Goal: Task Accomplishment & Management: Complete application form

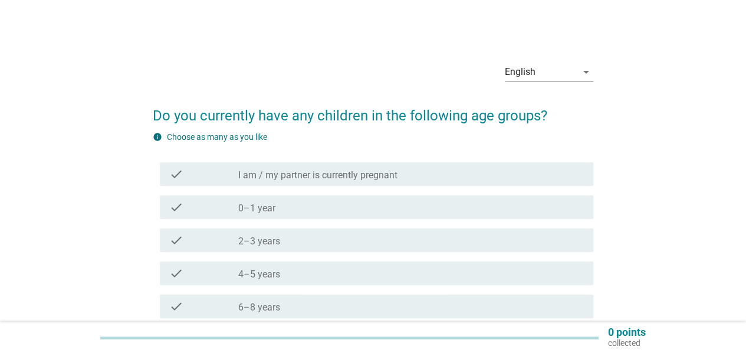
click at [353, 190] on div "check check_box_outline_blank I am / my partner is currently pregnant" at bounding box center [373, 174] width 441 height 33
click at [349, 178] on label "I am / my partner is currently pregnant" at bounding box center [317, 175] width 159 height 12
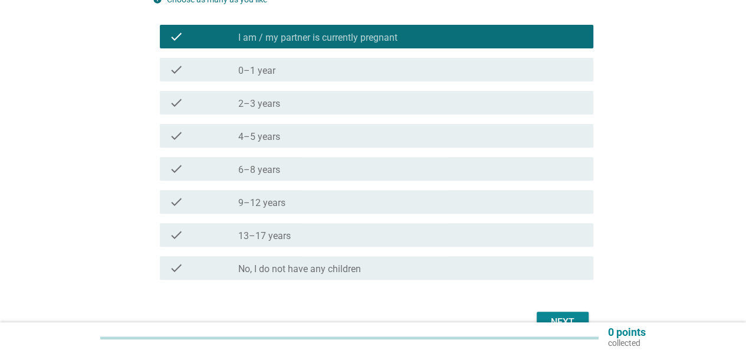
scroll to position [205, 0]
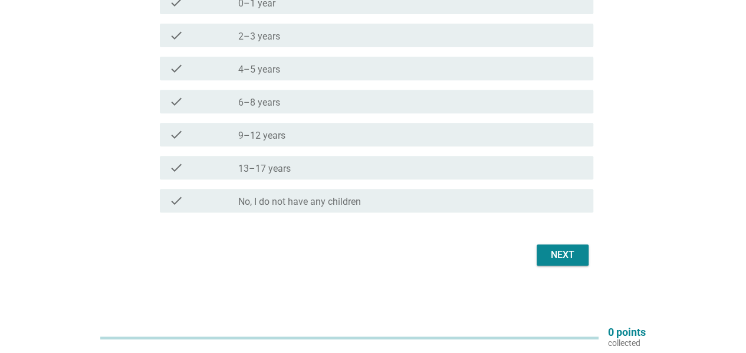
click at [575, 259] on div "Next" at bounding box center [562, 255] width 33 height 14
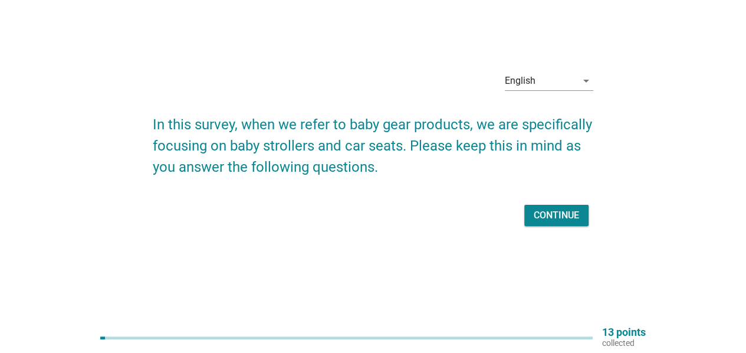
scroll to position [0, 0]
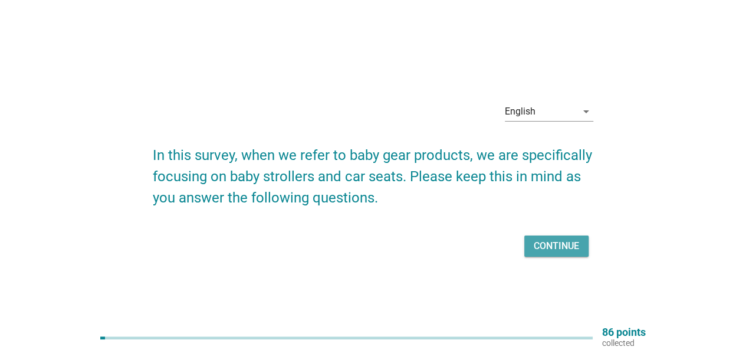
click at [555, 241] on div "Continue" at bounding box center [556, 246] width 45 height 14
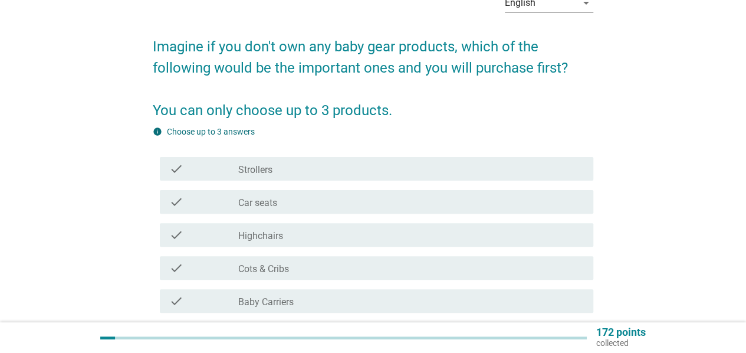
scroll to position [157, 0]
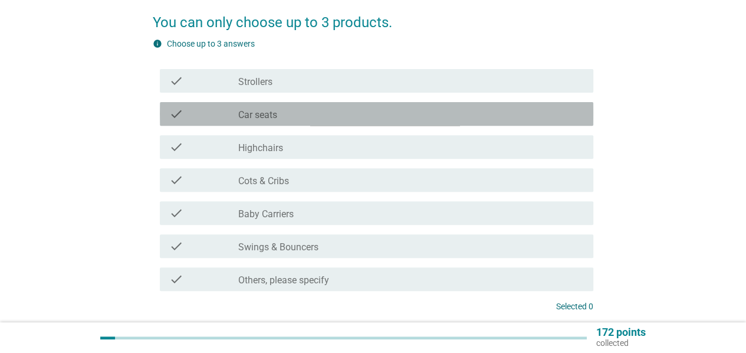
click at [331, 119] on div "check_box_outline_blank Car seats" at bounding box center [411, 114] width 346 height 14
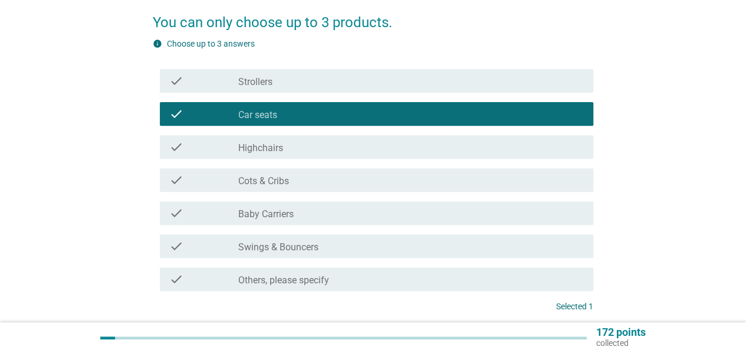
click at [354, 215] on div "check_box_outline_blank Baby Carriers" at bounding box center [411, 213] width 346 height 14
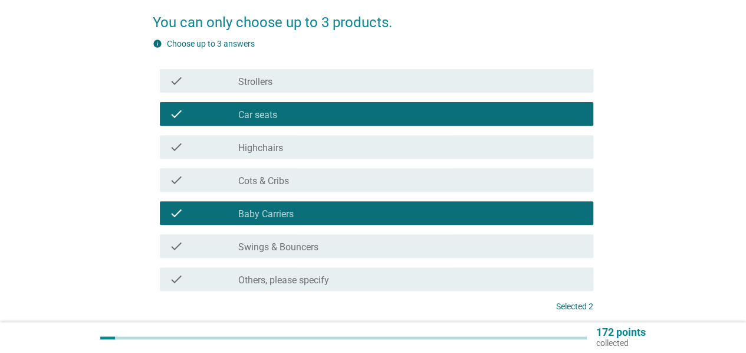
click at [307, 93] on div "check check_box_outline_blank Strollers" at bounding box center [373, 80] width 441 height 33
click at [306, 83] on div "check_box_outline_blank Strollers" at bounding box center [411, 81] width 346 height 14
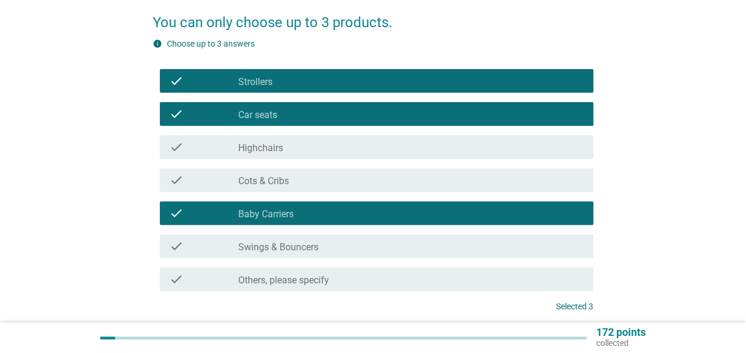
scroll to position [252, 0]
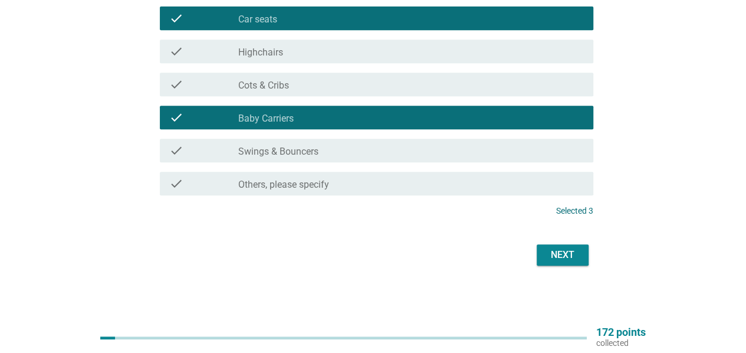
click at [569, 263] on button "Next" at bounding box center [563, 254] width 52 height 21
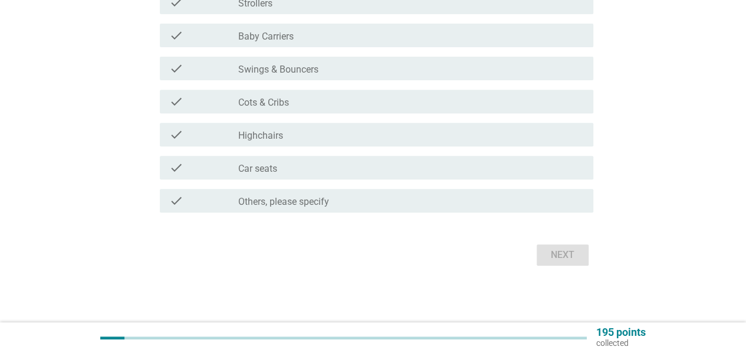
scroll to position [0, 0]
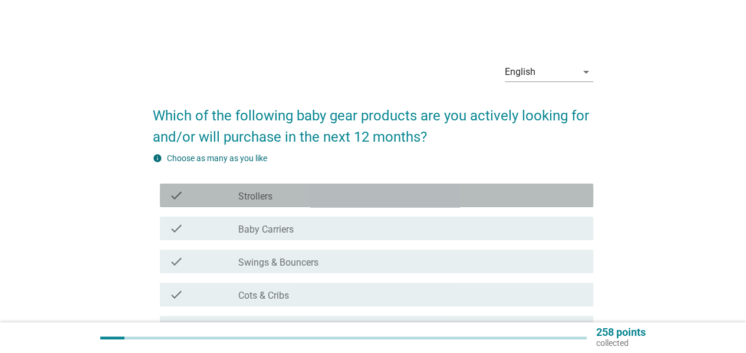
click at [434, 198] on div "check_box_outline_blank Strollers" at bounding box center [411, 195] width 346 height 14
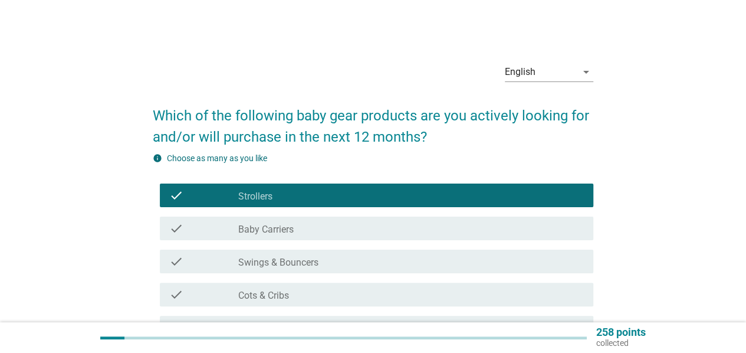
click at [409, 226] on div "check_box_outline_blank Baby Carriers" at bounding box center [411, 228] width 346 height 14
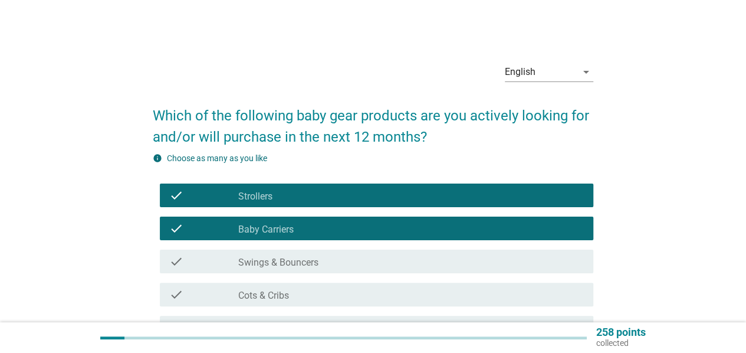
scroll to position [157, 0]
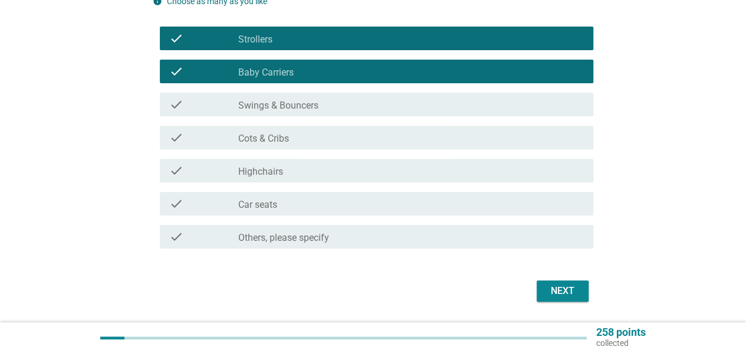
click at [366, 122] on div "check check_box_outline_blank Cots & Cribs" at bounding box center [373, 137] width 441 height 33
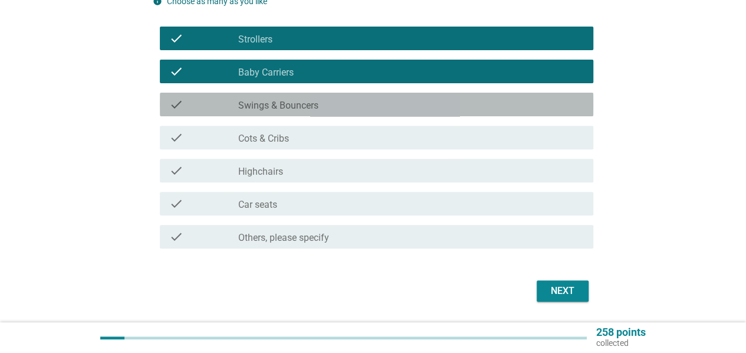
click at [362, 104] on div "check_box_outline_blank Swings & Bouncers" at bounding box center [411, 104] width 346 height 14
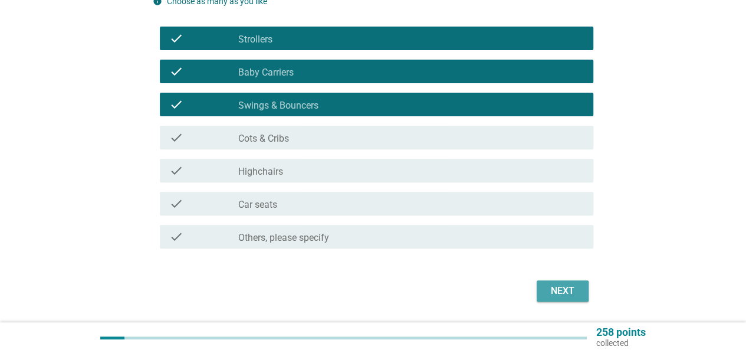
click at [553, 295] on div "Next" at bounding box center [562, 291] width 33 height 14
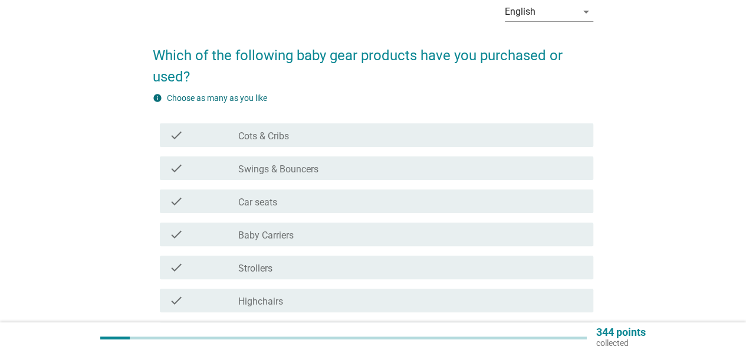
scroll to position [78, 0]
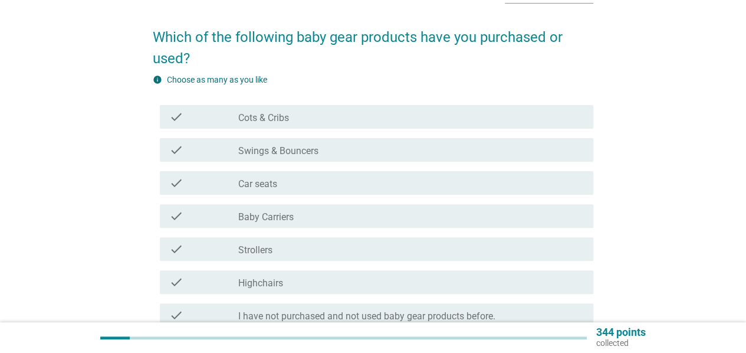
click at [341, 185] on div "check_box_outline_blank Car seats" at bounding box center [411, 183] width 346 height 14
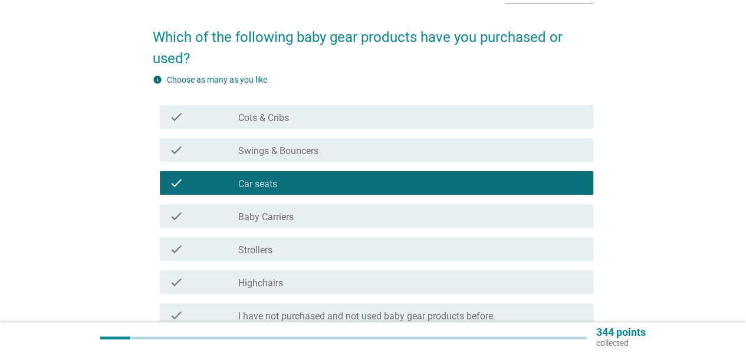
click at [341, 219] on div "check_box_outline_blank Baby Carriers" at bounding box center [411, 216] width 346 height 14
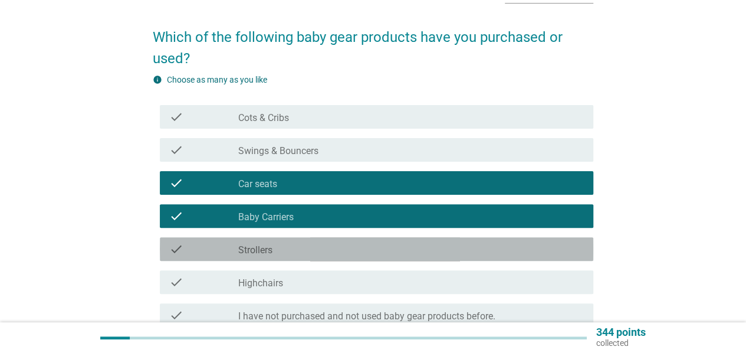
click at [341, 255] on div "check_box_outline_blank Strollers" at bounding box center [411, 249] width 346 height 14
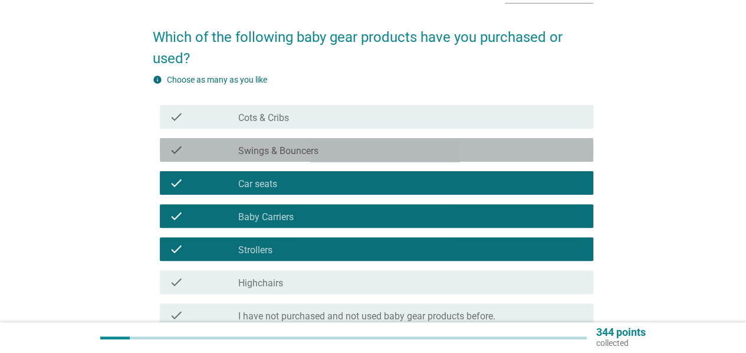
click at [334, 149] on div "check_box_outline_blank Swings & Bouncers" at bounding box center [411, 150] width 346 height 14
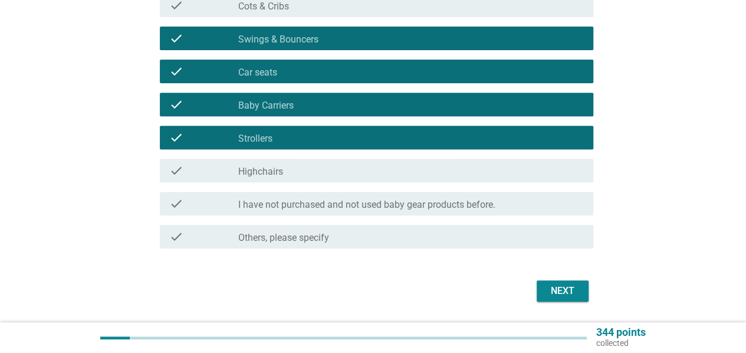
scroll to position [226, 0]
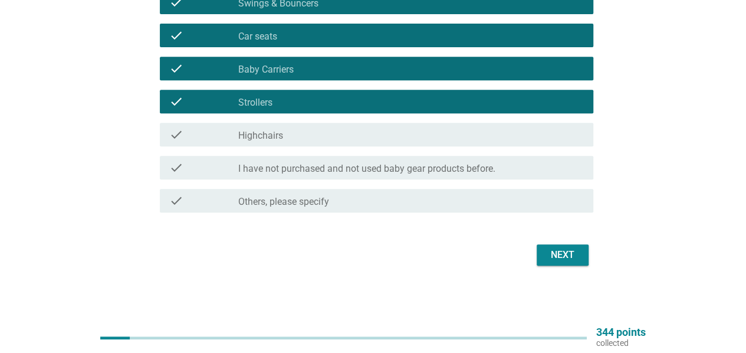
click at [571, 261] on div "Next" at bounding box center [562, 255] width 33 height 14
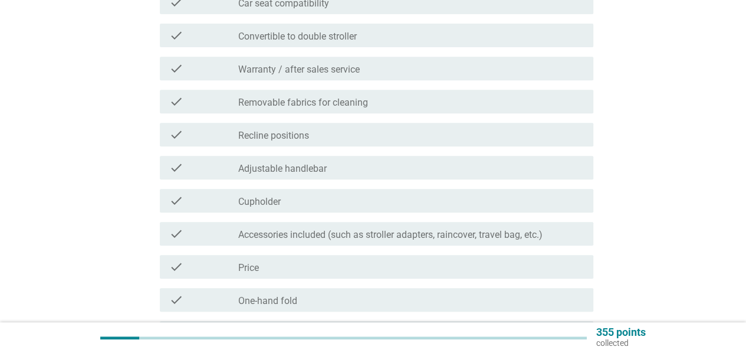
scroll to position [0, 0]
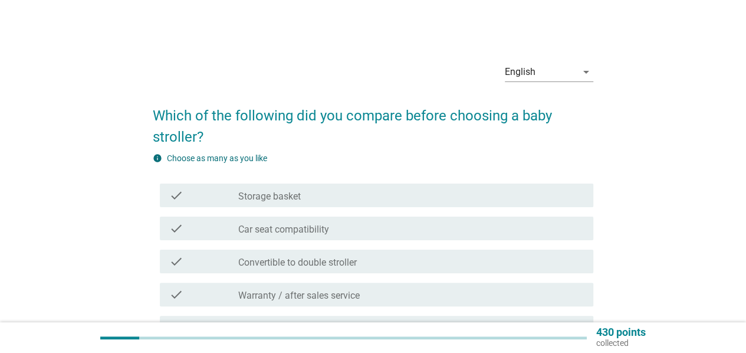
click at [432, 199] on div "check_box_outline_blank Storage basket" at bounding box center [411, 195] width 346 height 14
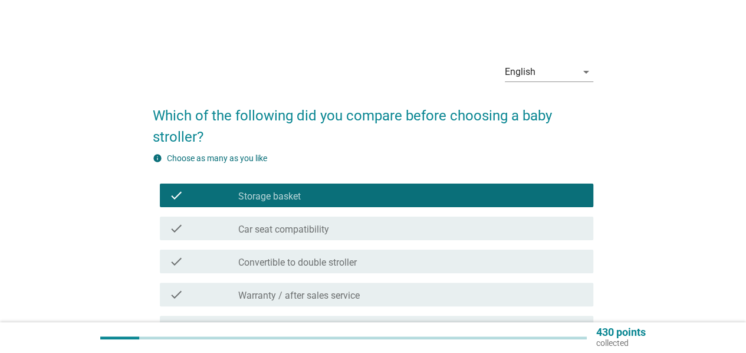
scroll to position [157, 0]
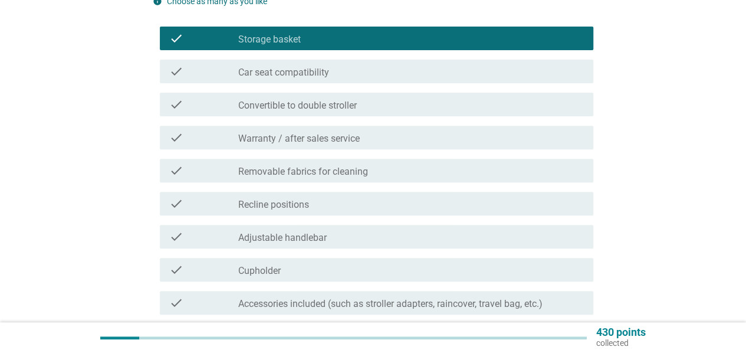
click at [393, 111] on div "check check_box_outline_blank Convertible to double stroller" at bounding box center [377, 105] width 434 height 24
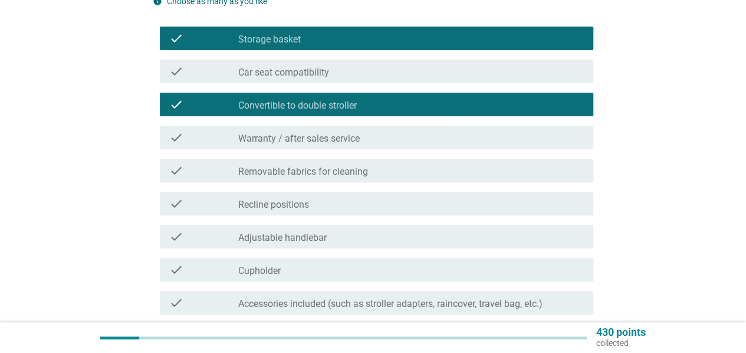
click at [363, 77] on div "check_box_outline_blank Car seat compatibility" at bounding box center [411, 71] width 346 height 14
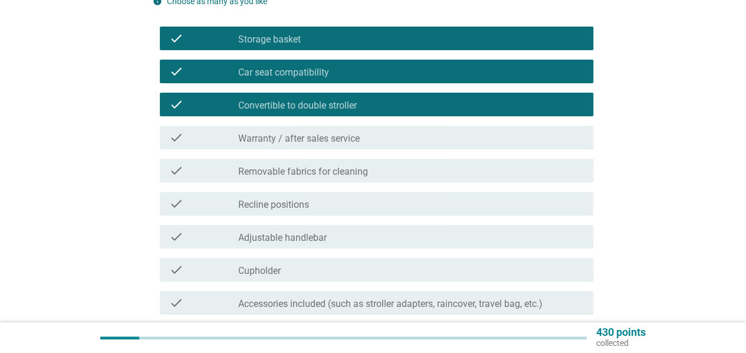
click at [439, 214] on div "check check_box_outline_blank Recline positions" at bounding box center [377, 204] width 434 height 24
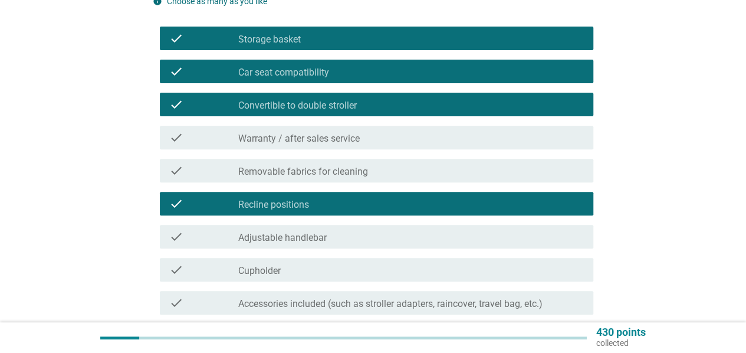
click at [426, 244] on div "check check_box_outline_blank Adjustable handlebar" at bounding box center [377, 237] width 434 height 24
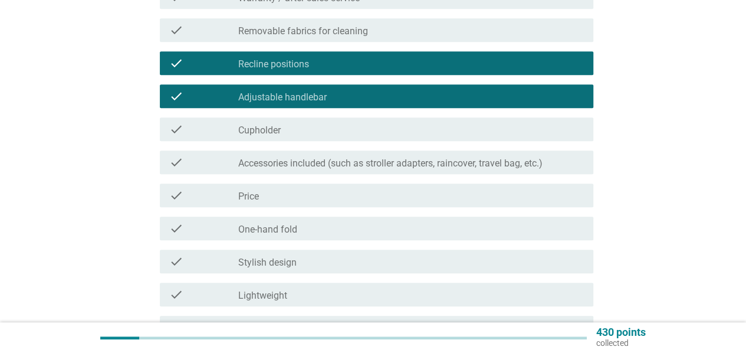
scroll to position [314, 0]
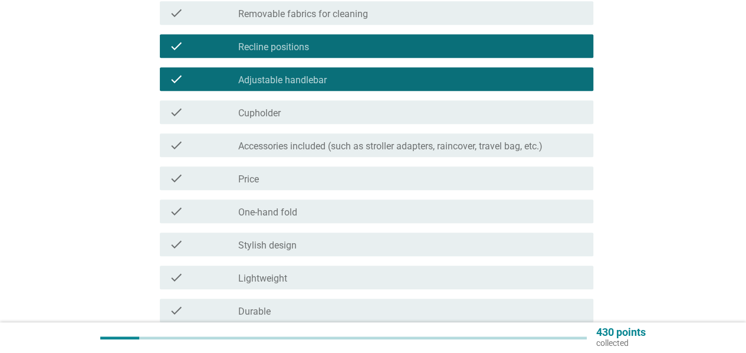
click at [426, 244] on div "check_box_outline_blank Stylish design" at bounding box center [411, 244] width 346 height 14
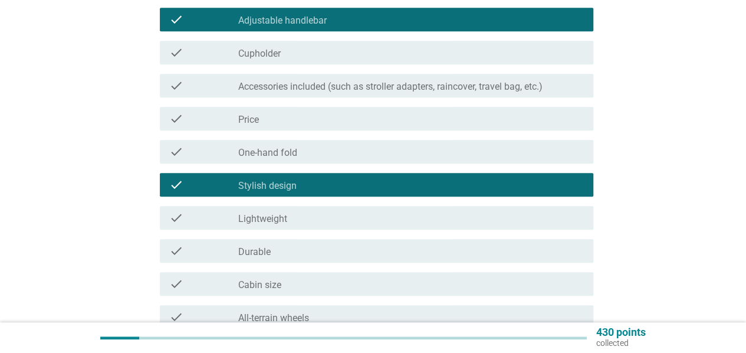
scroll to position [393, 0]
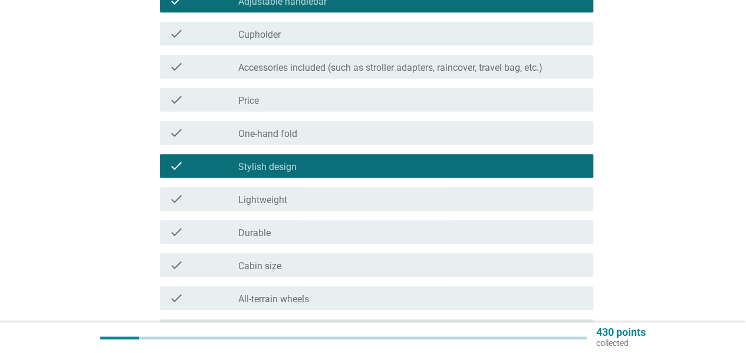
click at [403, 189] on div "check check_box_outline_blank Lightweight" at bounding box center [377, 199] width 434 height 24
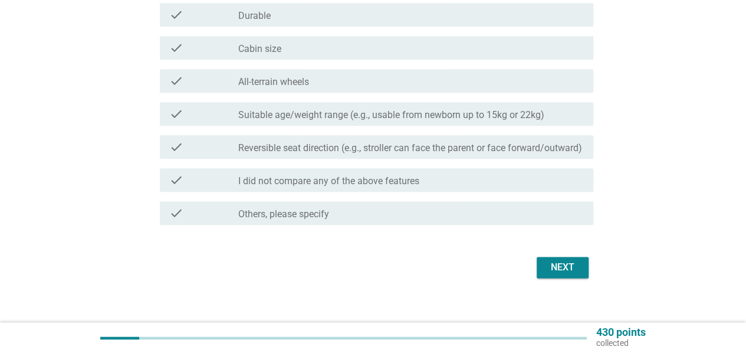
scroll to position [634, 0]
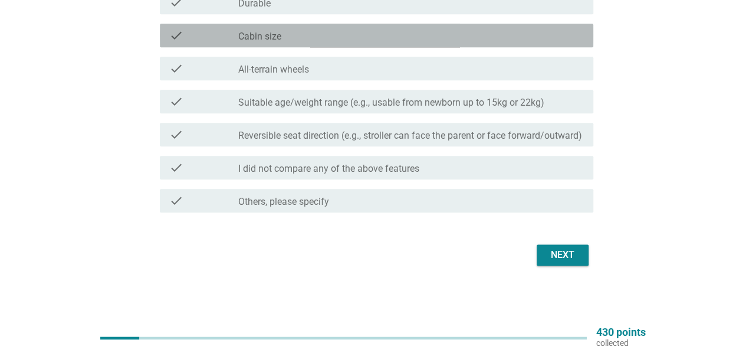
click at [313, 28] on div "check_box_outline_blank Cabin size" at bounding box center [411, 35] width 346 height 14
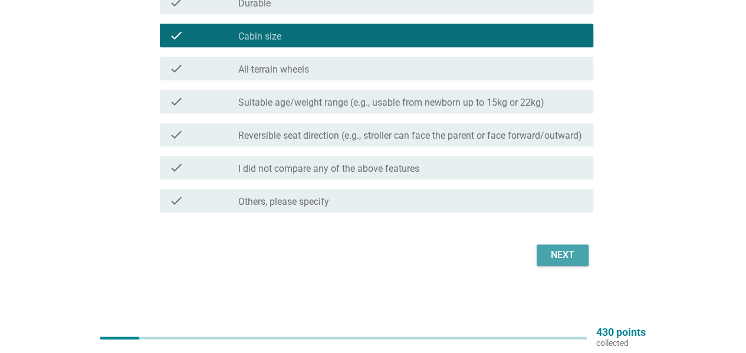
click at [542, 262] on button "Next" at bounding box center [563, 254] width 52 height 21
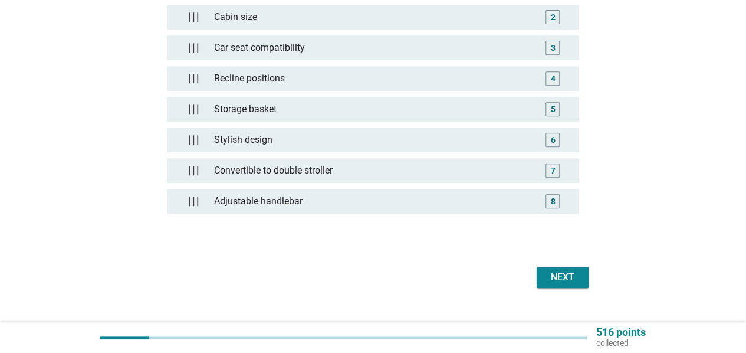
scroll to position [251, 0]
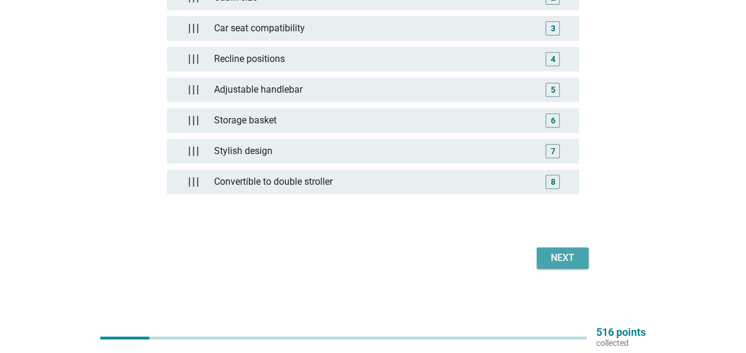
click at [551, 262] on button "Next" at bounding box center [563, 257] width 52 height 21
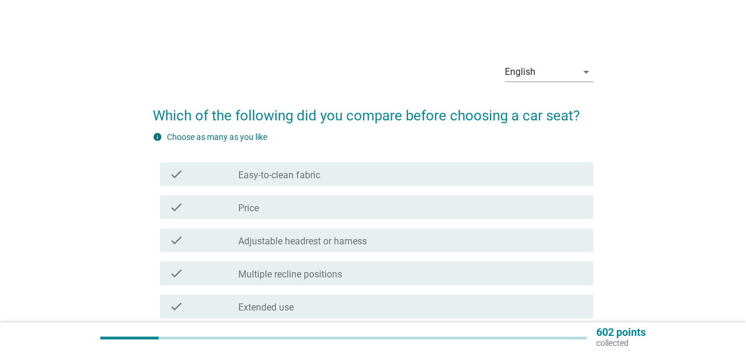
click at [353, 201] on div "check_box_outline_blank Price" at bounding box center [411, 207] width 346 height 14
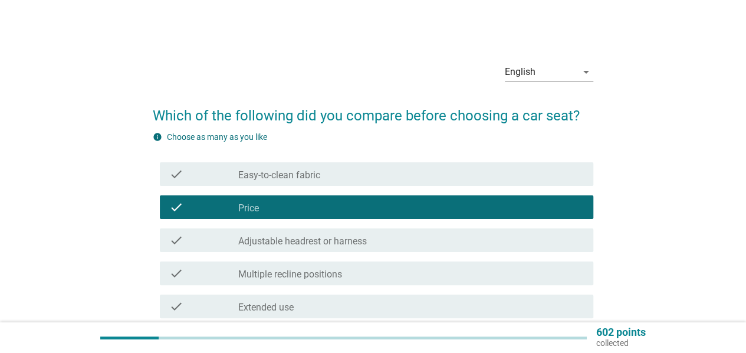
click at [346, 178] on div "check_box_outline_blank Easy-to-clean fabric" at bounding box center [411, 174] width 346 height 14
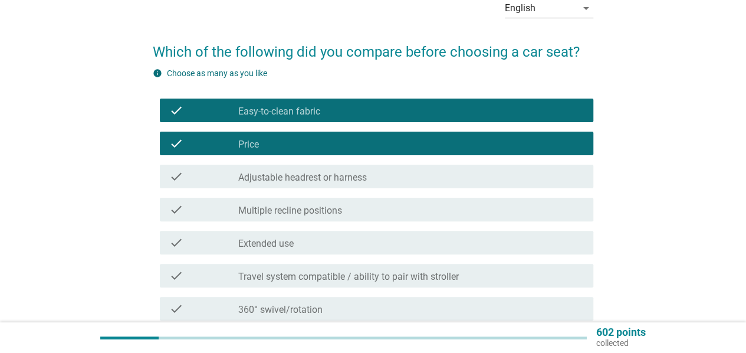
scroll to position [78, 0]
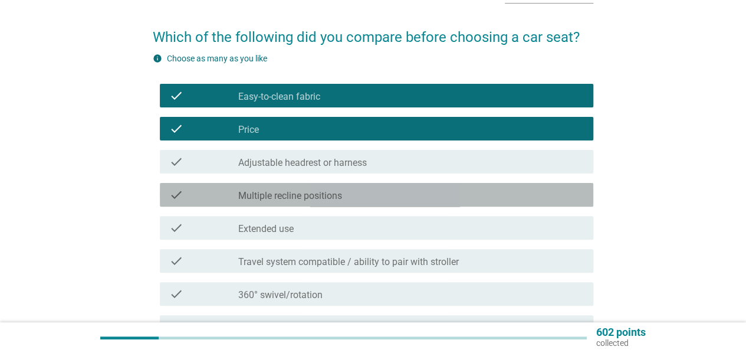
click at [393, 199] on div "check_box_outline_blank Multiple recline positions" at bounding box center [411, 195] width 346 height 14
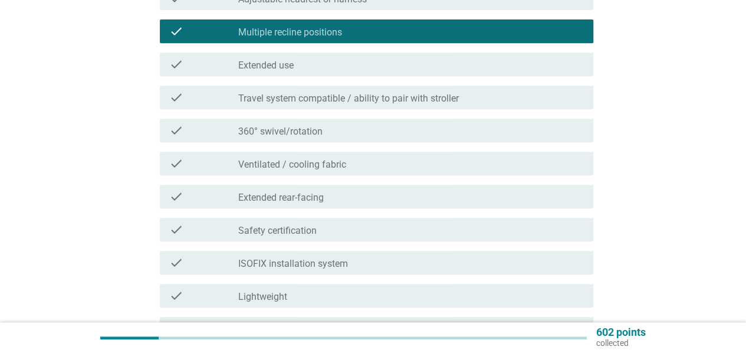
scroll to position [314, 0]
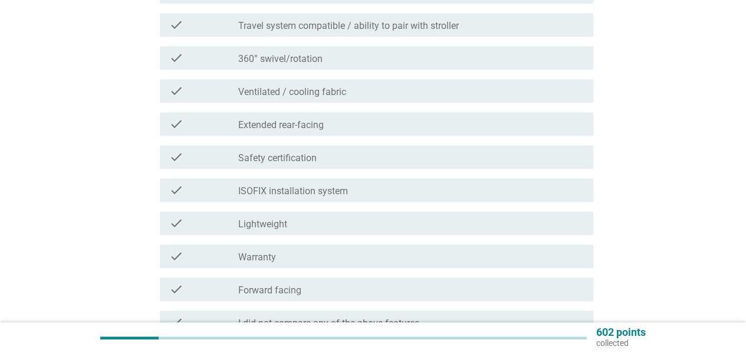
click at [389, 159] on div "check_box_outline_blank Safety certification" at bounding box center [411, 157] width 346 height 14
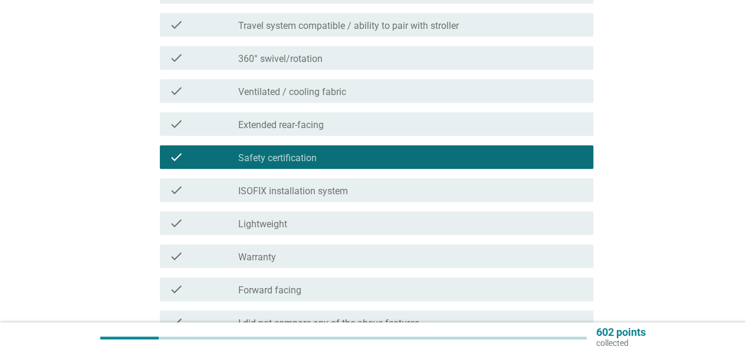
click at [349, 241] on div "check check_box_outline_blank Warranty" at bounding box center [373, 255] width 441 height 33
click at [353, 258] on div "check_box_outline_blank Warranty" at bounding box center [411, 256] width 346 height 14
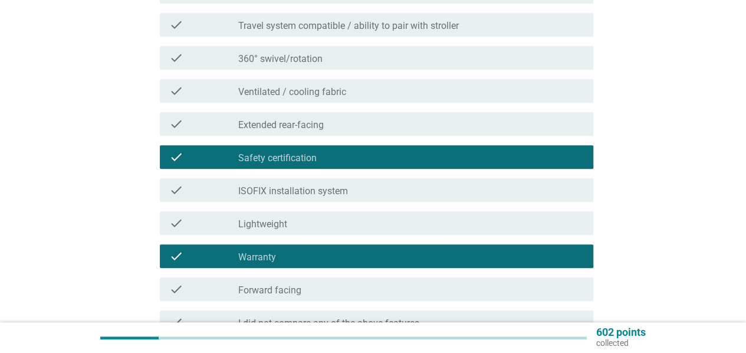
scroll to position [469, 0]
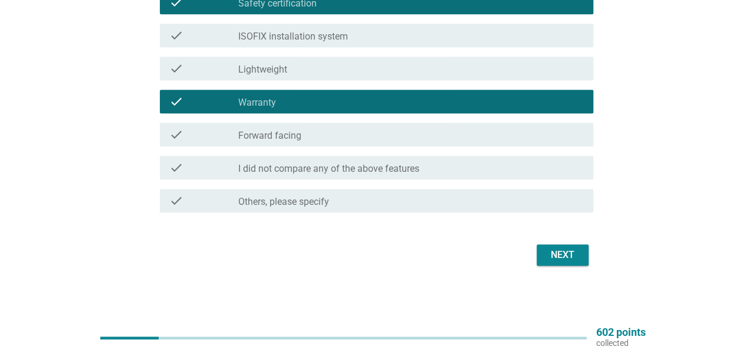
click at [547, 251] on div "Next" at bounding box center [562, 255] width 33 height 14
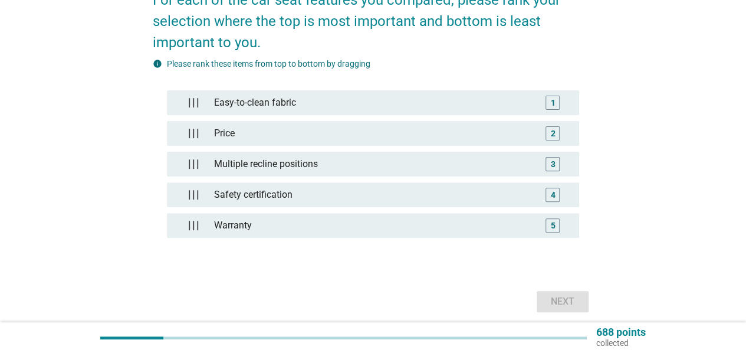
scroll to position [157, 0]
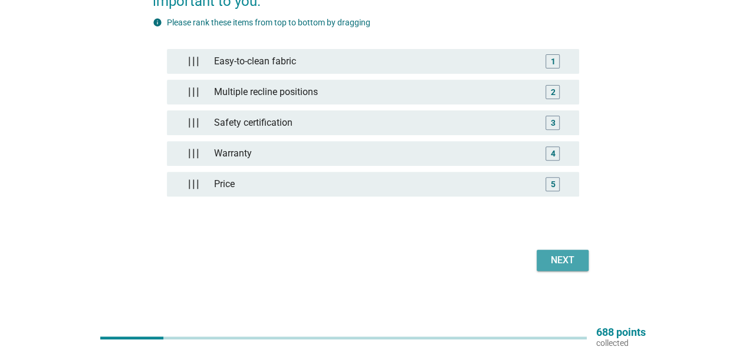
click at [549, 262] on div "Next" at bounding box center [562, 260] width 33 height 14
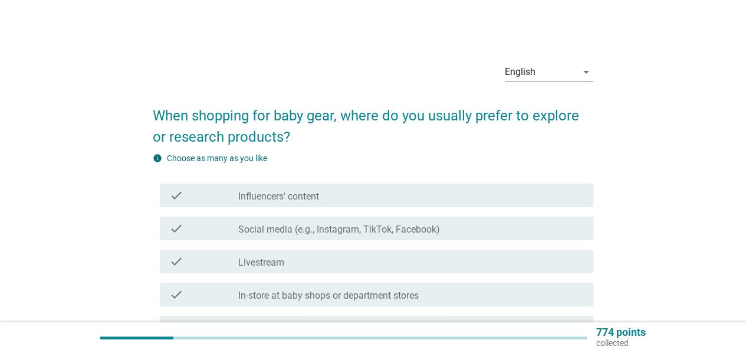
scroll to position [78, 0]
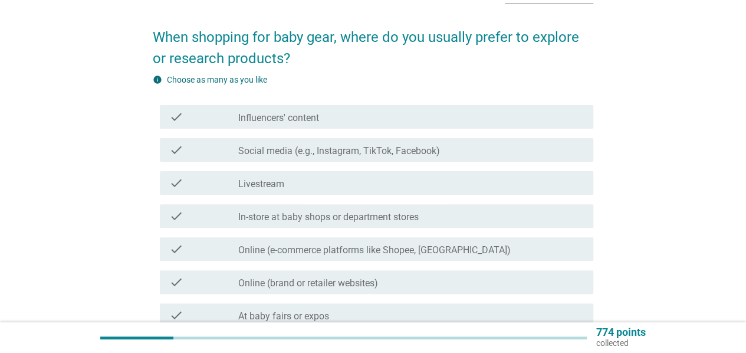
click at [385, 150] on label "Social media (e.g., Instagram, TikTok, Facebook)" at bounding box center [339, 151] width 202 height 12
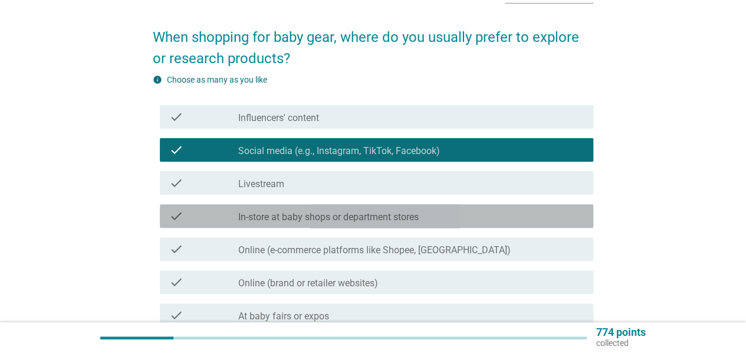
click at [433, 222] on div "check check_box_outline_blank In-store at baby shops or department stores" at bounding box center [377, 216] width 434 height 24
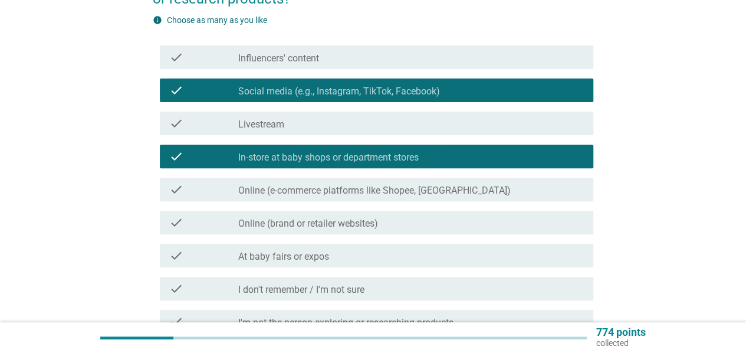
scroll to position [157, 0]
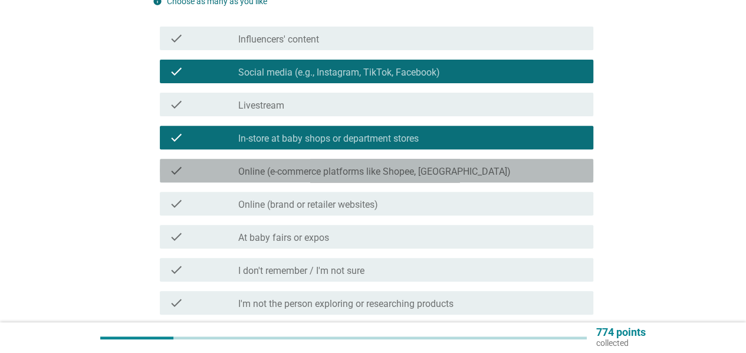
click at [422, 170] on label "Online (e-commerce platforms like Shopee, [GEOGRAPHIC_DATA])" at bounding box center [374, 172] width 273 height 12
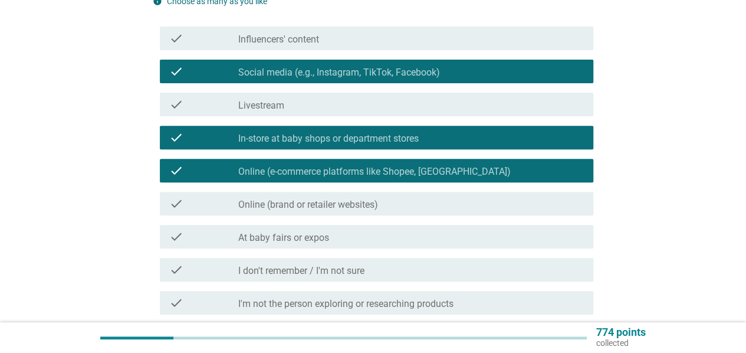
scroll to position [236, 0]
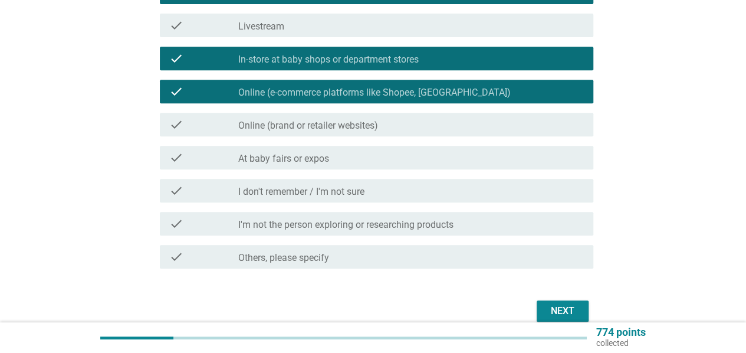
click at [415, 155] on div "check_box_outline_blank At baby fairs or expos" at bounding box center [411, 157] width 346 height 14
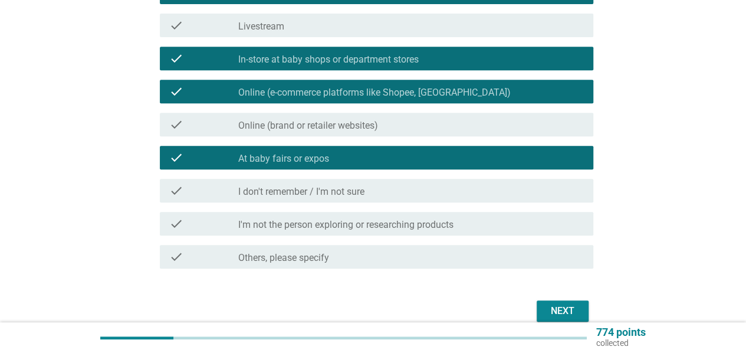
scroll to position [292, 0]
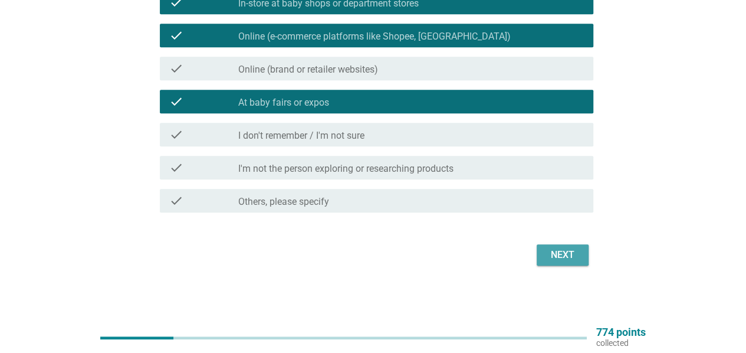
click at [550, 263] on button "Next" at bounding box center [563, 254] width 52 height 21
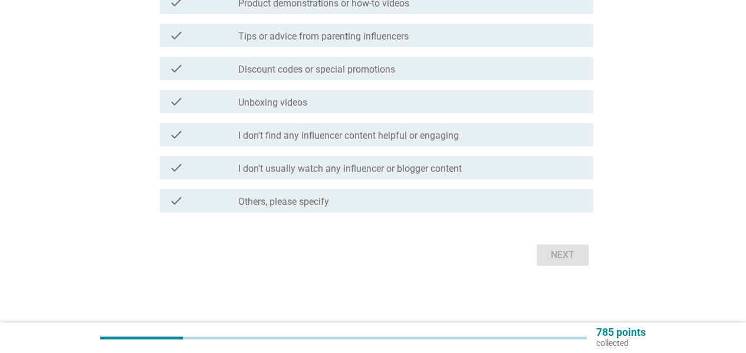
scroll to position [0, 0]
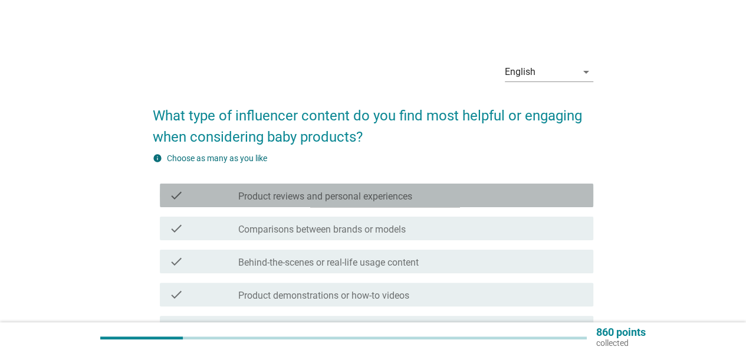
click at [480, 201] on div "check_box_outline_blank Product reviews and personal experiences" at bounding box center [411, 195] width 346 height 14
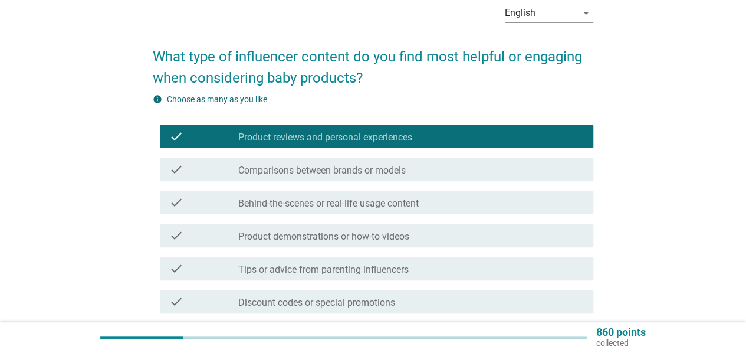
scroll to position [78, 0]
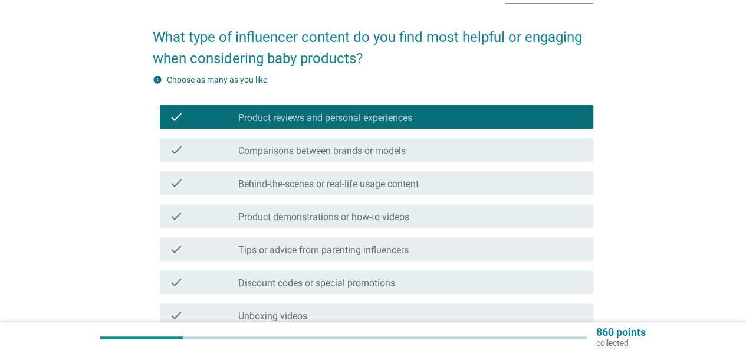
click at [455, 144] on div "check_box_outline_blank Comparisons between brands or models" at bounding box center [411, 150] width 346 height 14
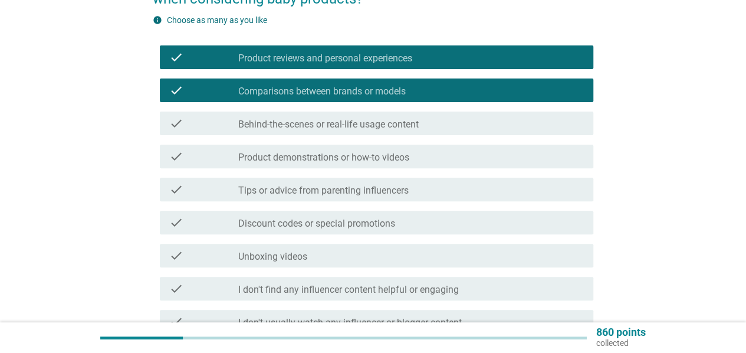
scroll to position [157, 0]
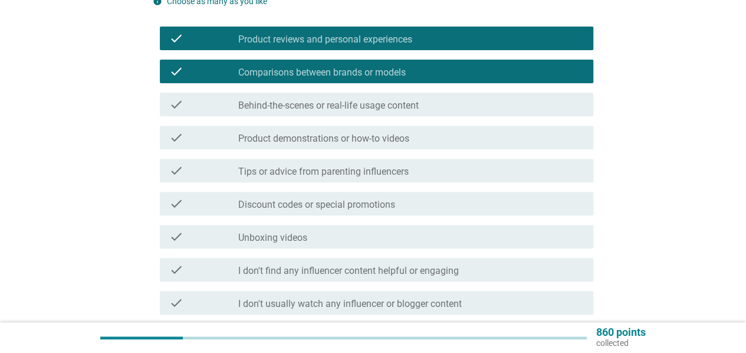
click at [433, 139] on div "check_box_outline_blank Product demonstrations or how-to videos" at bounding box center [411, 137] width 346 height 14
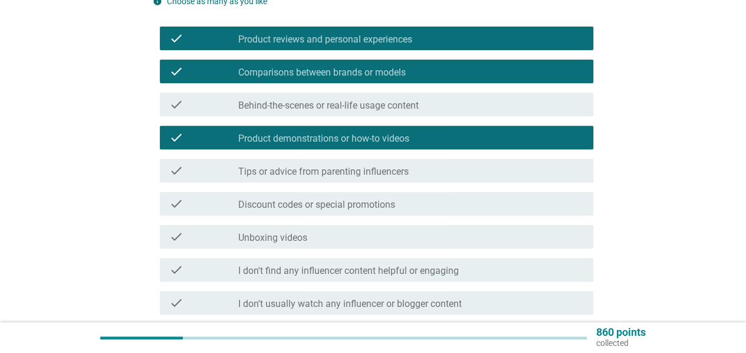
click at [423, 165] on div "check_box_outline_blank Tips or advice from parenting influencers" at bounding box center [411, 170] width 346 height 14
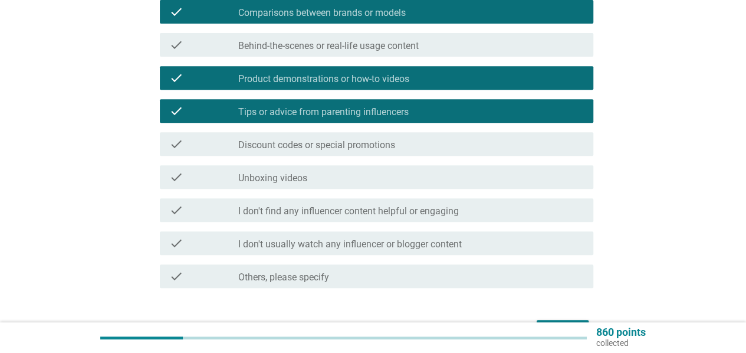
scroll to position [236, 0]
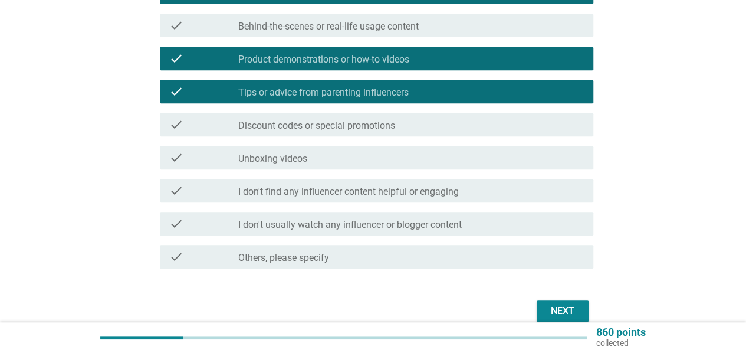
click at [548, 304] on div "Next" at bounding box center [562, 311] width 33 height 14
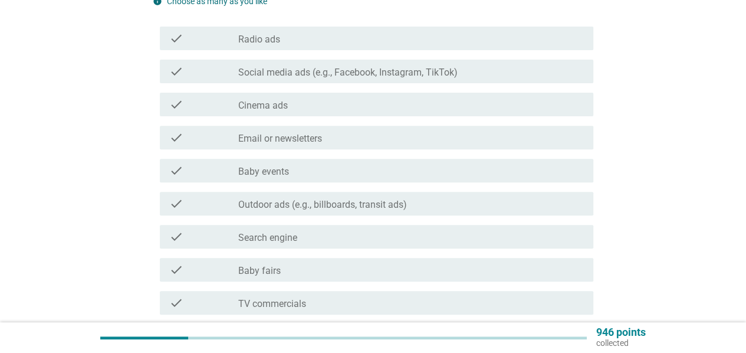
scroll to position [157, 0]
click at [334, 50] on div "check check_box_outline_blank Radio ads" at bounding box center [373, 38] width 441 height 33
click at [332, 65] on div "check_box_outline_blank Social media ads (e.g., Facebook, Instagram, TikTok)" at bounding box center [411, 71] width 346 height 14
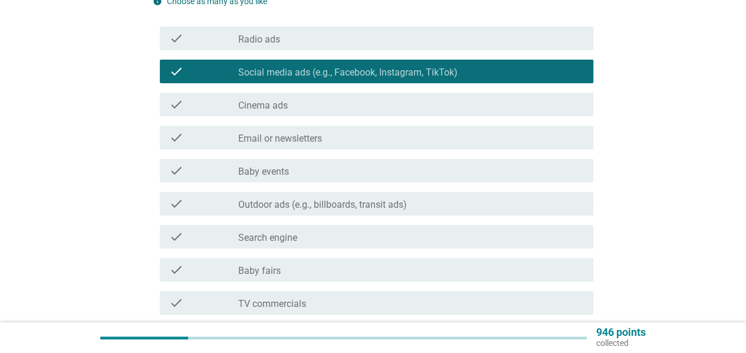
click at [327, 40] on div "check_box_outline_blank Radio ads" at bounding box center [411, 38] width 346 height 14
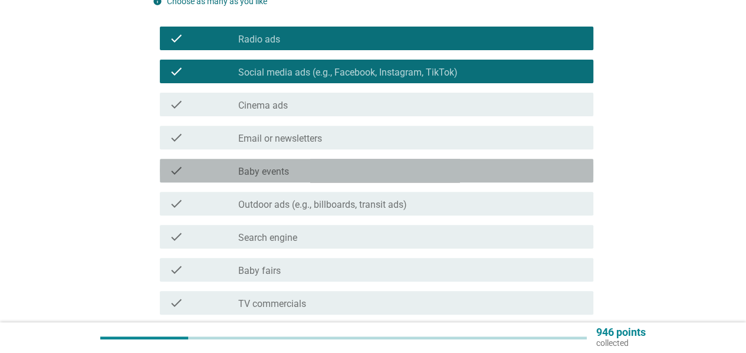
click at [370, 180] on div "check check_box_outline_blank Baby events" at bounding box center [377, 171] width 434 height 24
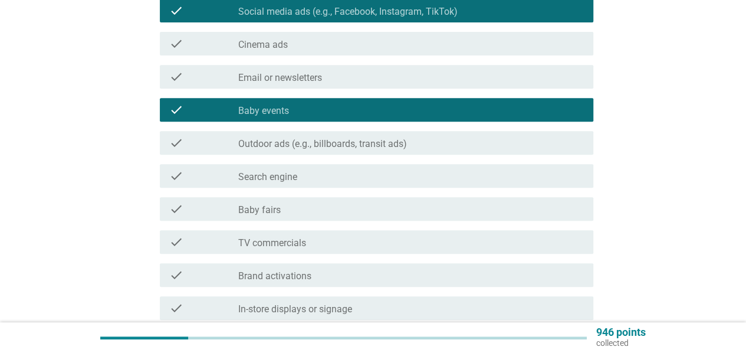
scroll to position [236, 0]
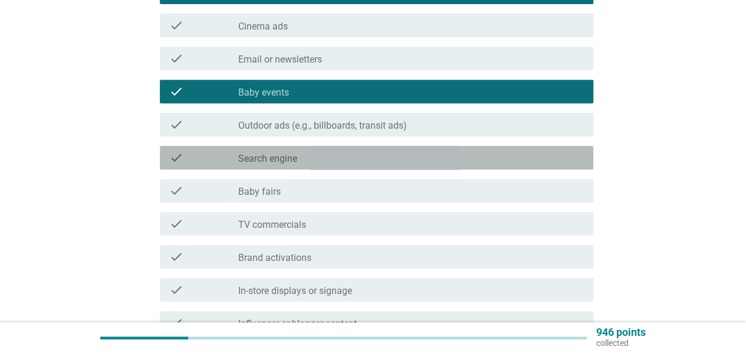
click at [351, 158] on div "check_box_outline_blank Search engine" at bounding box center [411, 157] width 346 height 14
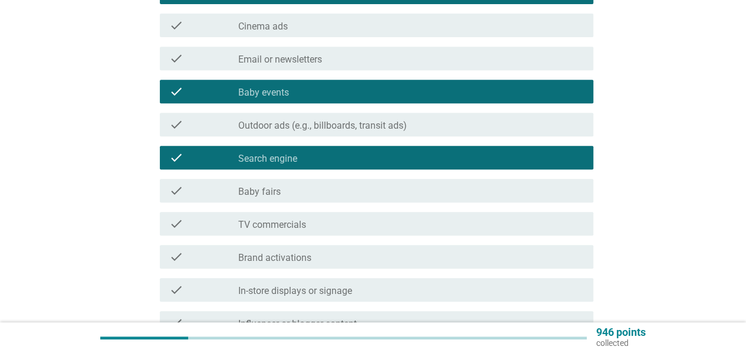
scroll to position [314, 0]
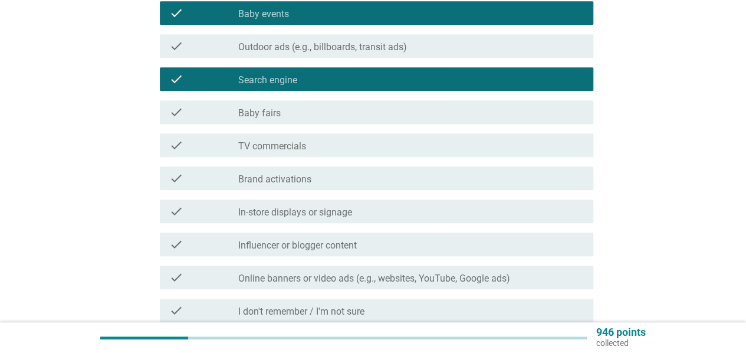
click at [344, 110] on div "check_box_outline_blank Baby fairs" at bounding box center [411, 112] width 346 height 14
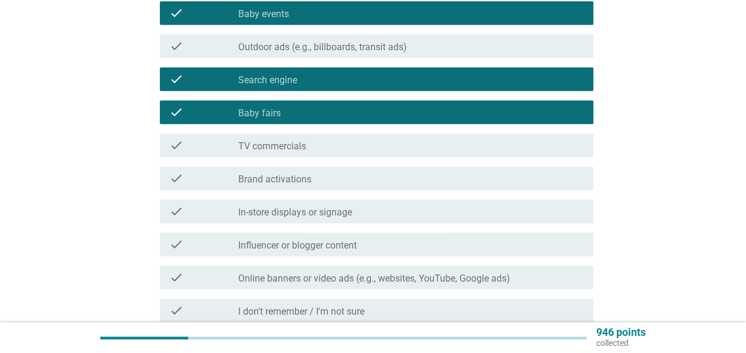
click at [382, 209] on div "check_box_outline_blank In-store displays or signage" at bounding box center [411, 211] width 346 height 14
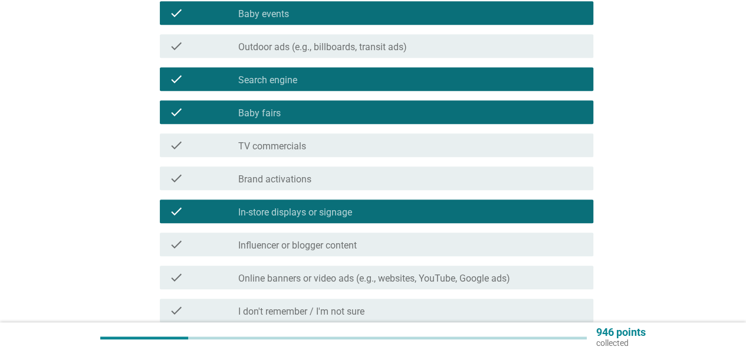
scroll to position [393, 0]
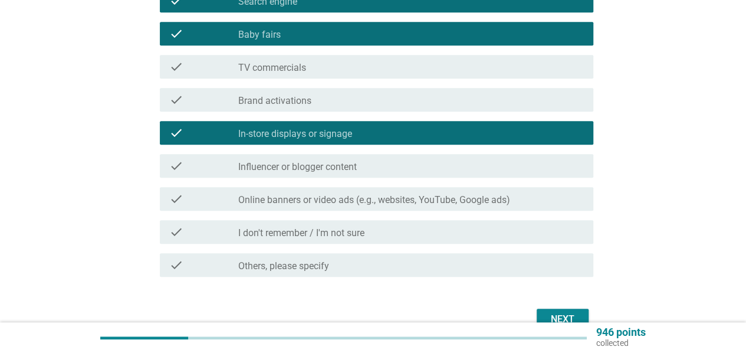
click at [545, 316] on button "Next" at bounding box center [563, 319] width 52 height 21
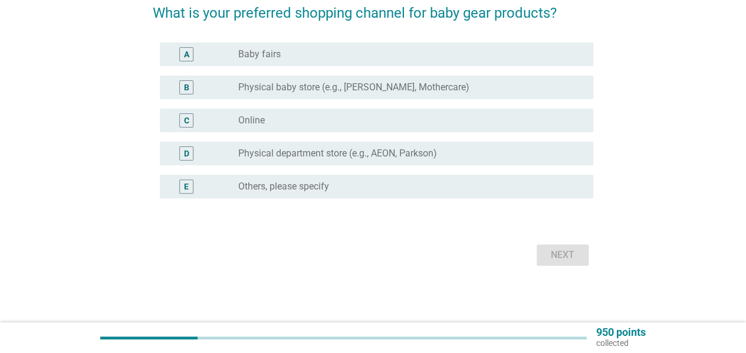
scroll to position [0, 0]
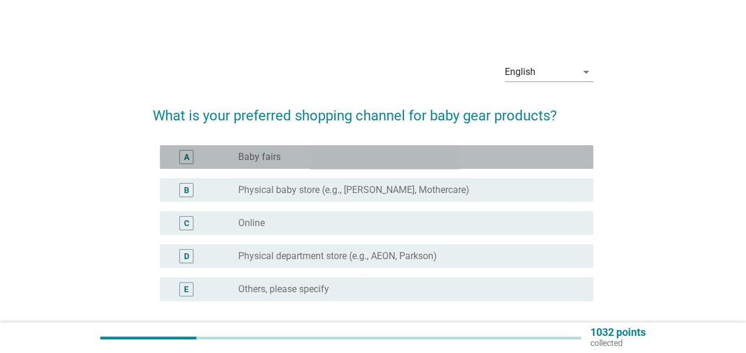
click at [375, 150] on div "radio_button_unchecked Baby fairs" at bounding box center [411, 157] width 346 height 14
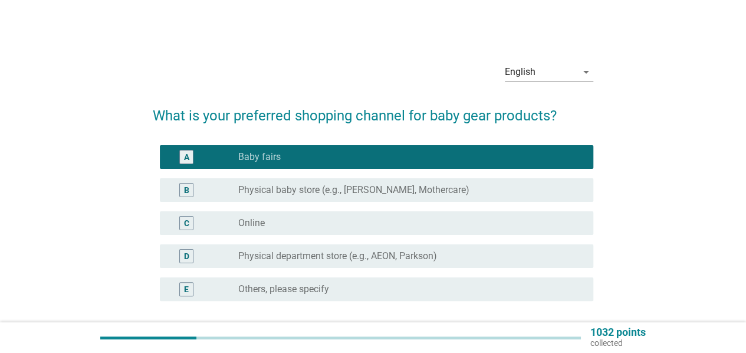
click at [380, 189] on label "Physical baby store (e.g., [PERSON_NAME], Mothercare)" at bounding box center [353, 190] width 231 height 12
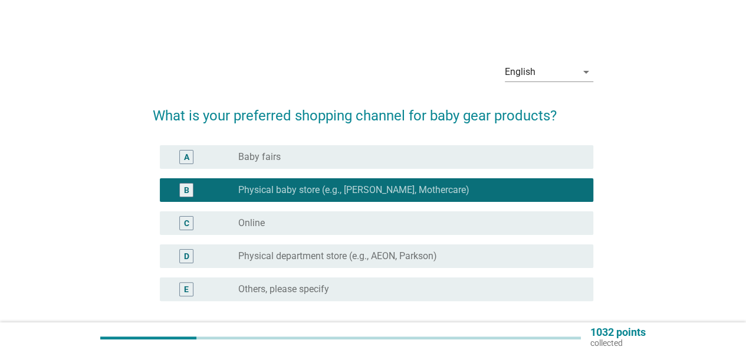
click at [380, 222] on div "radio_button_unchecked Online" at bounding box center [406, 223] width 336 height 12
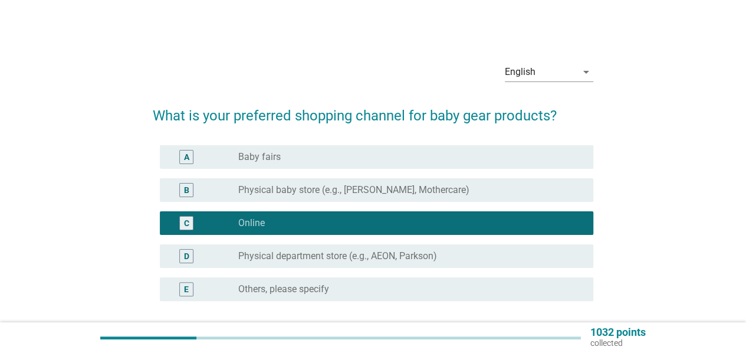
click at [349, 148] on div "A radio_button_unchecked Baby fairs" at bounding box center [377, 157] width 434 height 24
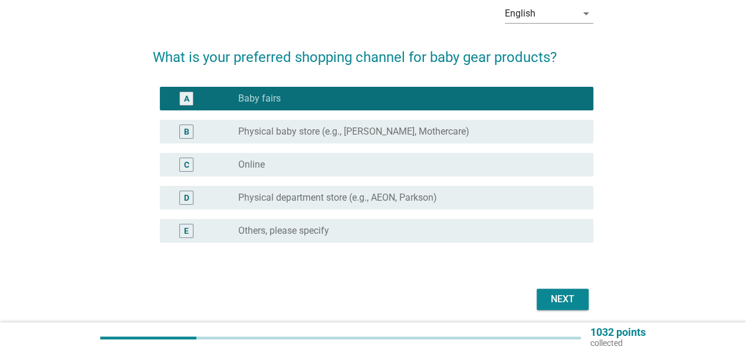
scroll to position [103, 0]
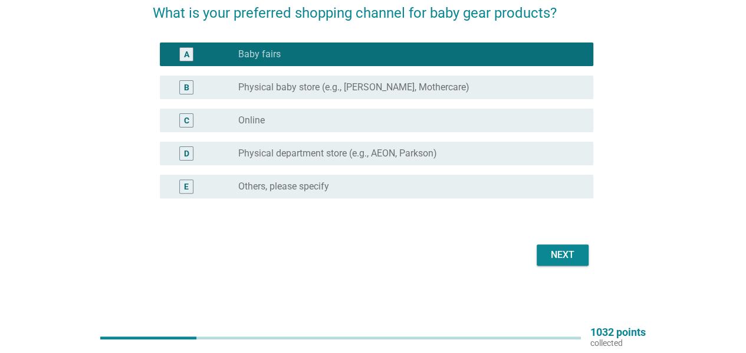
click at [562, 260] on div "Next" at bounding box center [562, 255] width 33 height 14
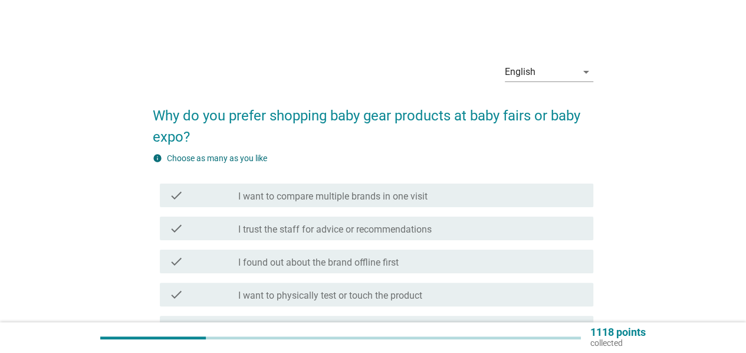
scroll to position [78, 0]
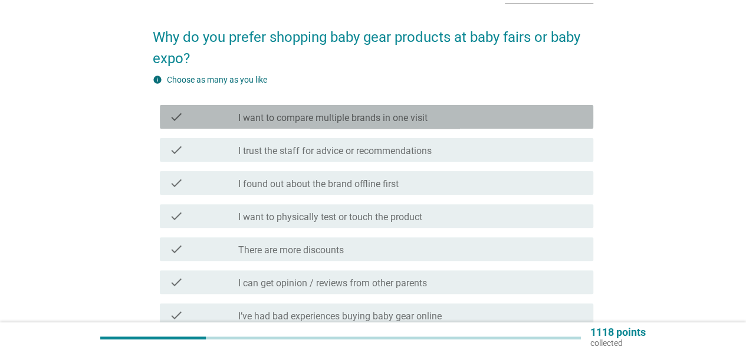
click at [412, 123] on label "I want to compare multiple brands in one visit" at bounding box center [332, 118] width 189 height 12
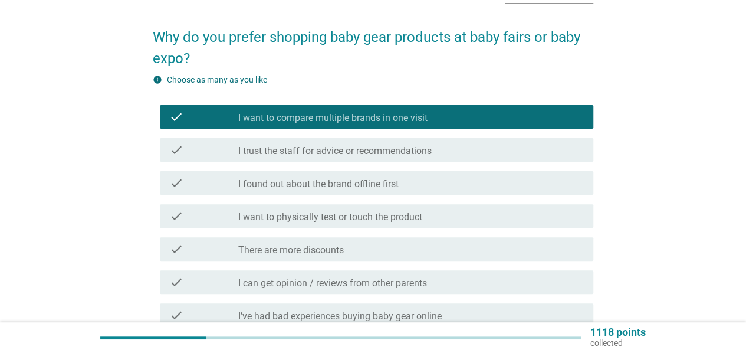
click at [464, 148] on div "check_box_outline_blank I trust the staff for advice or recommendations" at bounding box center [411, 150] width 346 height 14
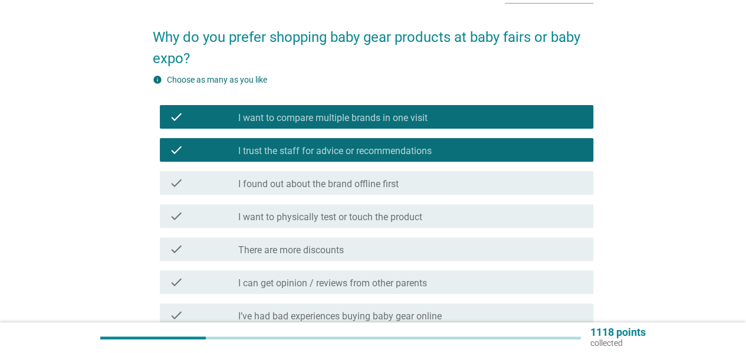
click at [432, 210] on div "check_box_outline_blank I want to physically test or touch the product" at bounding box center [411, 216] width 346 height 14
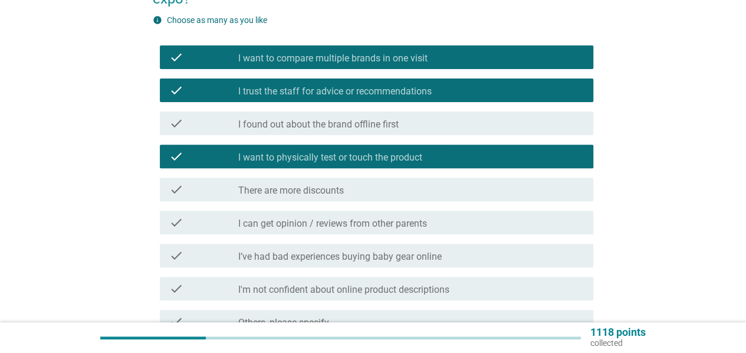
scroll to position [157, 0]
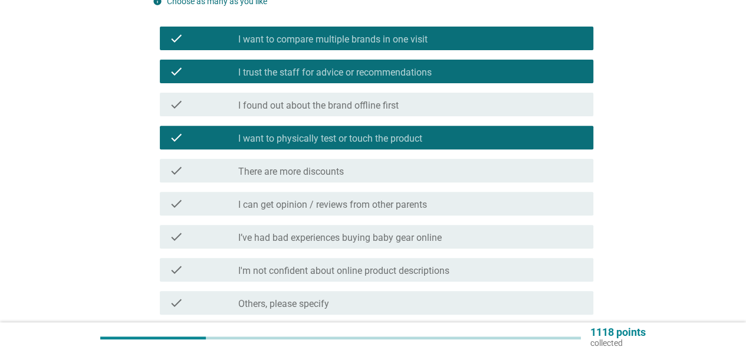
click at [429, 207] on div "check_box_outline_blank I can get opinion / reviews from other parents" at bounding box center [411, 203] width 346 height 14
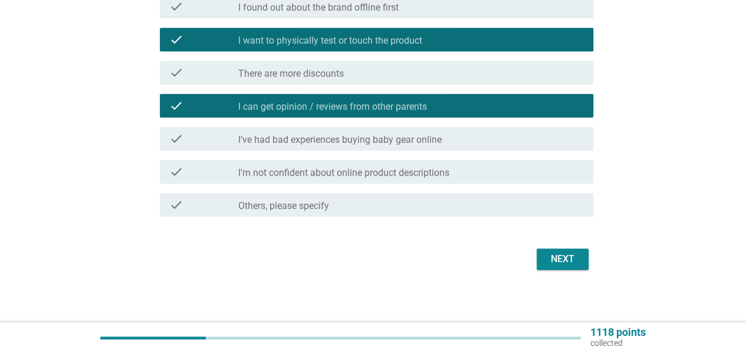
scroll to position [259, 0]
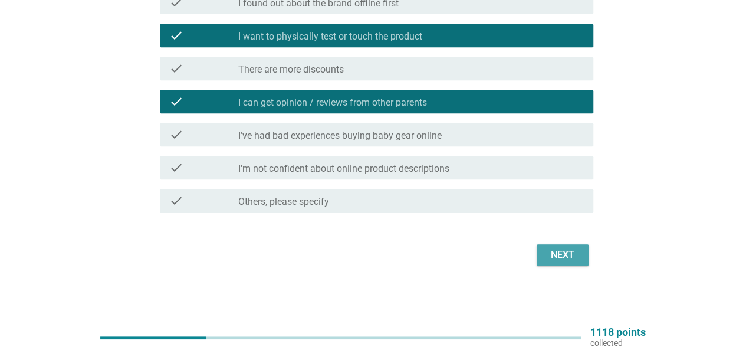
click at [549, 254] on div "Next" at bounding box center [562, 255] width 33 height 14
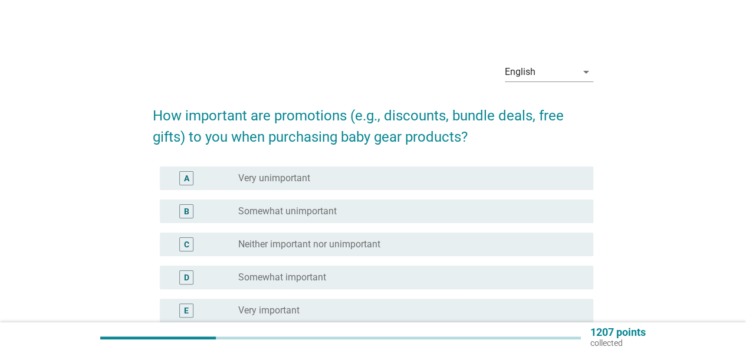
scroll to position [78, 0]
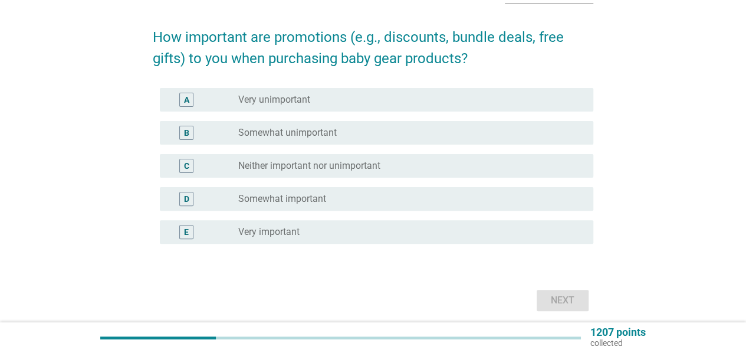
click at [357, 198] on div "radio_button_unchecked Somewhat important" at bounding box center [406, 199] width 336 height 12
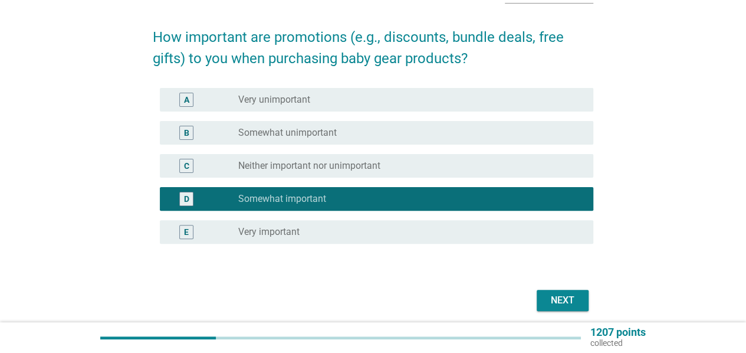
scroll to position [124, 0]
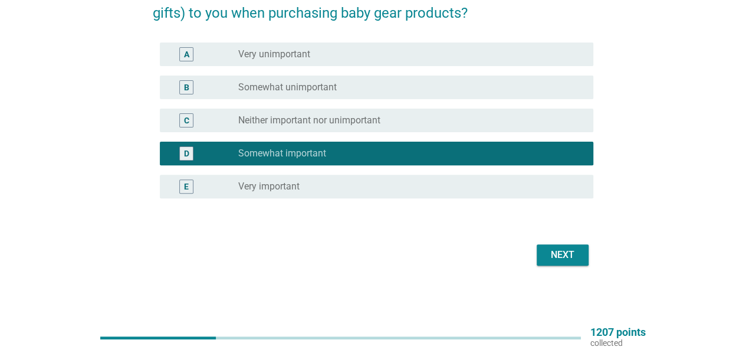
click at [543, 248] on button "Next" at bounding box center [563, 254] width 52 height 21
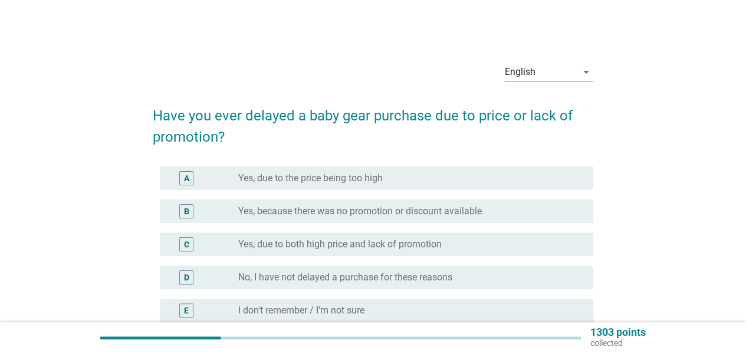
scroll to position [78, 0]
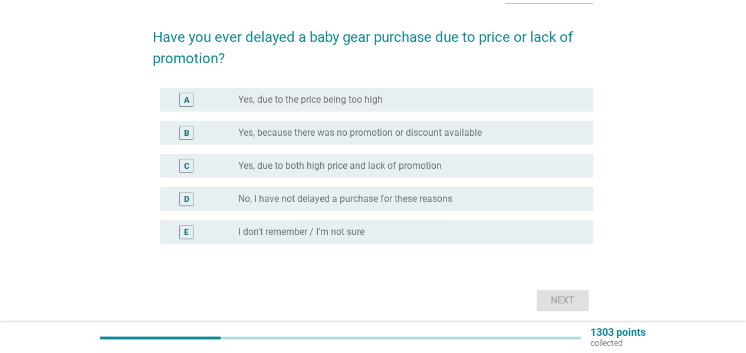
click at [466, 161] on div "radio_button_unchecked Yes, due to both high price and lack of promotion" at bounding box center [406, 166] width 336 height 12
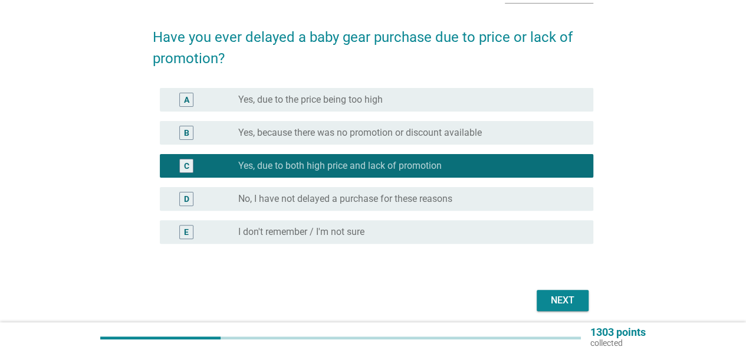
scroll to position [124, 0]
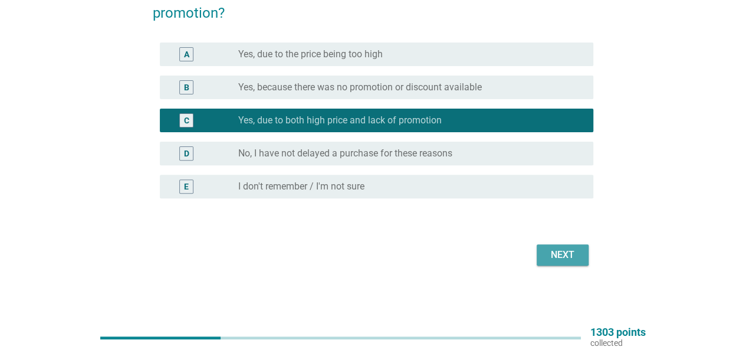
click at [552, 253] on div "Next" at bounding box center [562, 255] width 33 height 14
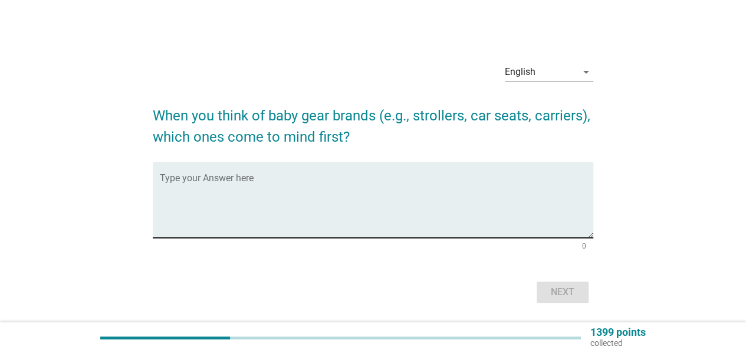
click at [370, 191] on textarea "Type your Answer here" at bounding box center [377, 207] width 434 height 62
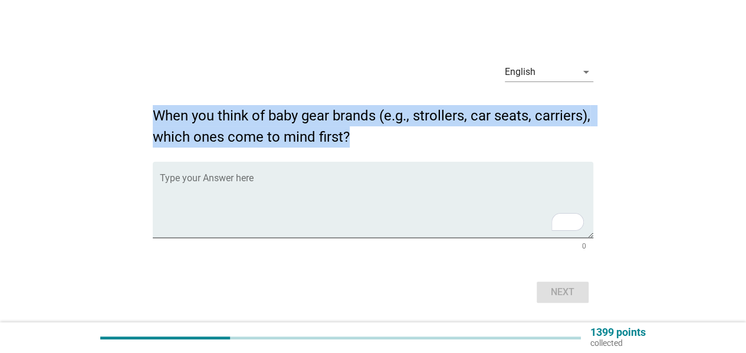
drag, startPoint x: 353, startPoint y: 134, endPoint x: 150, endPoint y: 110, distance: 204.3
click at [150, 110] on div "English arrow_drop_down When you think of baby gear brands (e.g., strollers, ca…" at bounding box center [373, 180] width 460 height 272
copy h2 "When you think of baby gear brands (e.g., strollers, car seats, carriers), whic…"
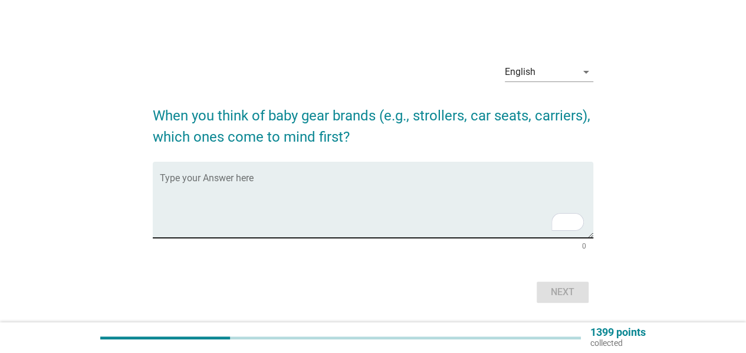
click at [306, 193] on textarea "To enrich screen reader interactions, please activate Accessibility in Grammarl…" at bounding box center [377, 207] width 434 height 62
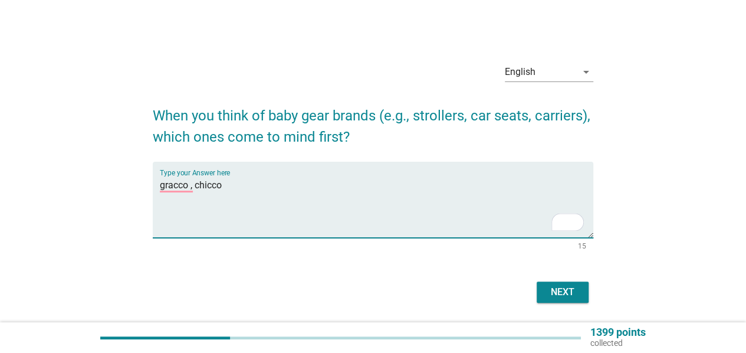
type textarea "gracco , chicco"
click at [583, 296] on button "Next" at bounding box center [563, 291] width 52 height 21
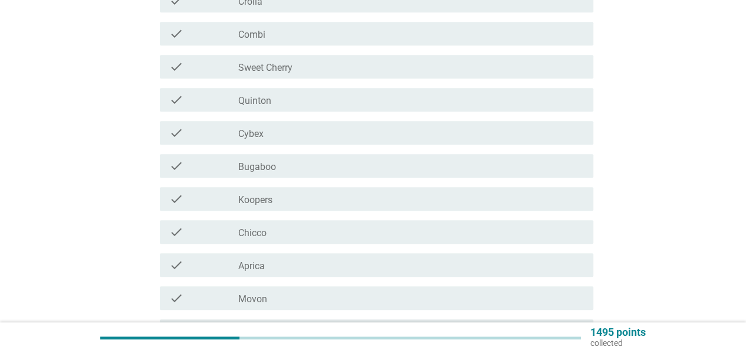
scroll to position [314, 0]
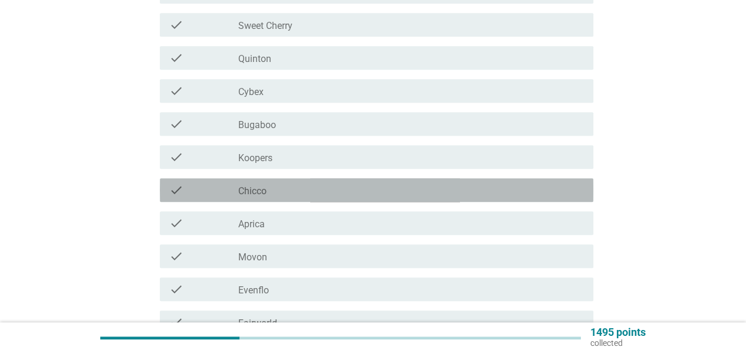
click at [433, 191] on div "check_box_outline_blank Chicco" at bounding box center [411, 190] width 346 height 14
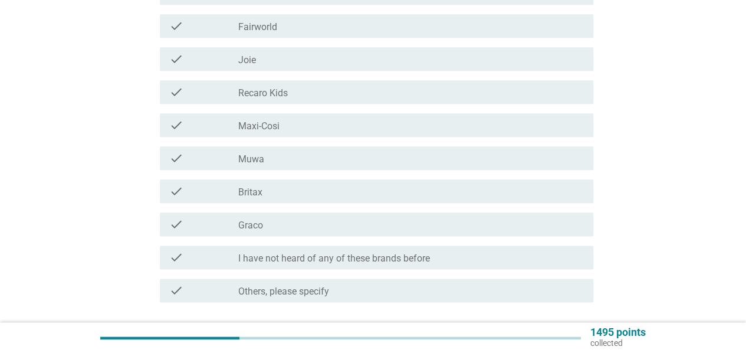
scroll to position [629, 0]
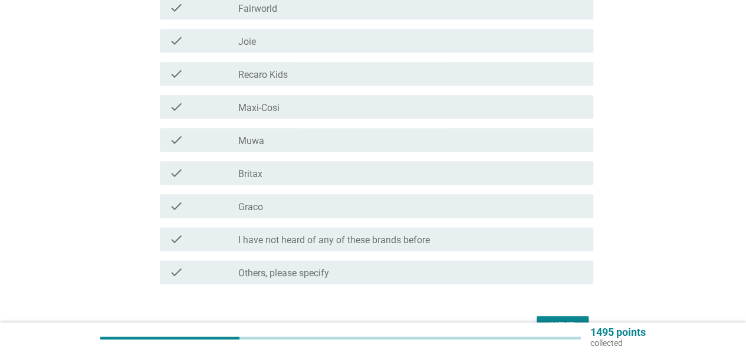
click at [395, 219] on div "check check_box_outline_blank Graco" at bounding box center [373, 205] width 441 height 33
click at [342, 211] on div "check_box_outline_blank Graco" at bounding box center [411, 206] width 346 height 14
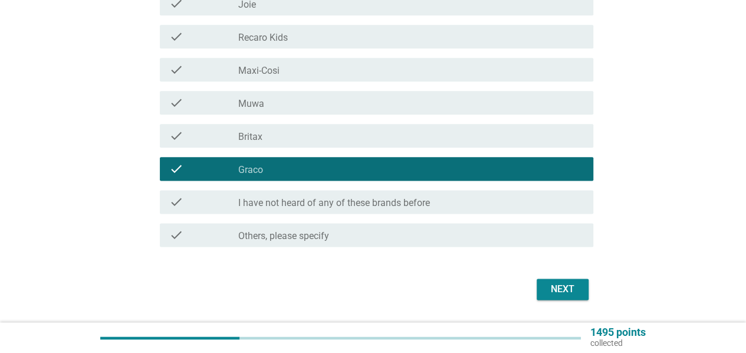
scroll to position [700, 0]
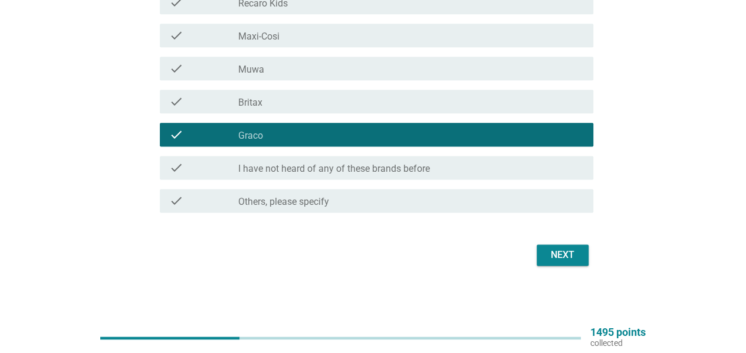
click at [544, 253] on button "Next" at bounding box center [563, 254] width 52 height 21
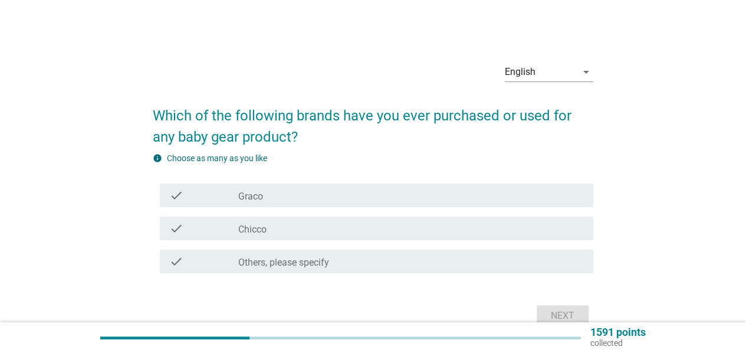
click at [409, 199] on div "check_box_outline_blank Graco" at bounding box center [411, 195] width 346 height 14
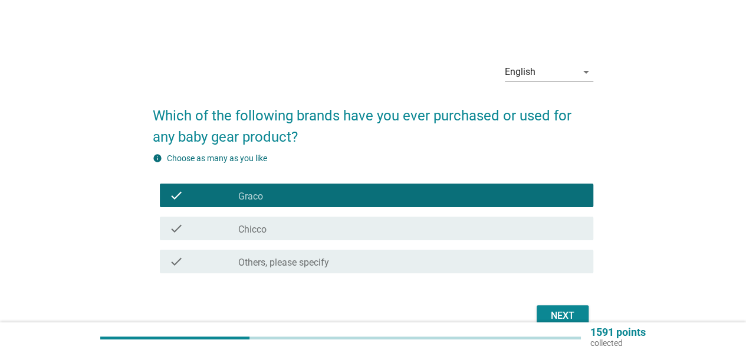
click at [402, 221] on div "check check_box_outline_blank Chicco" at bounding box center [377, 228] width 434 height 24
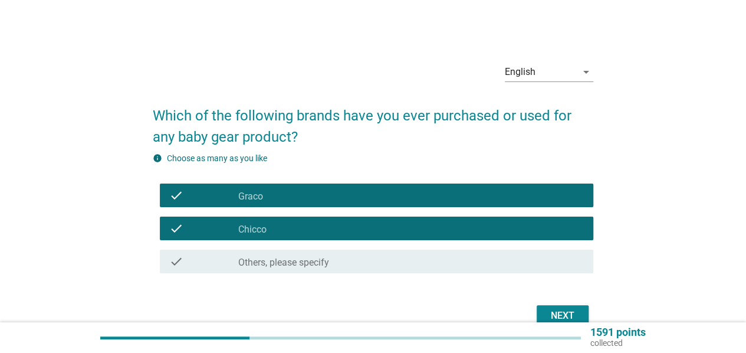
scroll to position [61, 0]
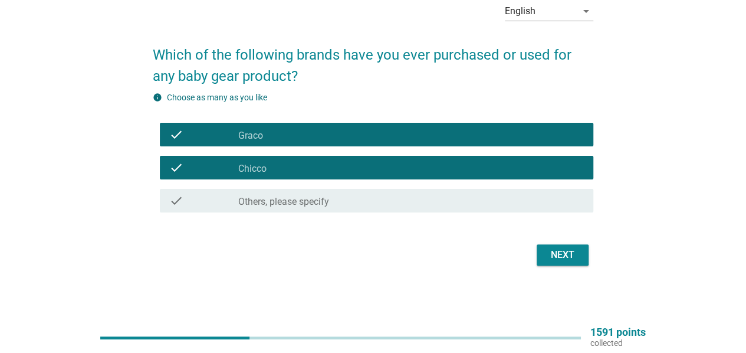
click at [537, 258] on button "Next" at bounding box center [563, 254] width 52 height 21
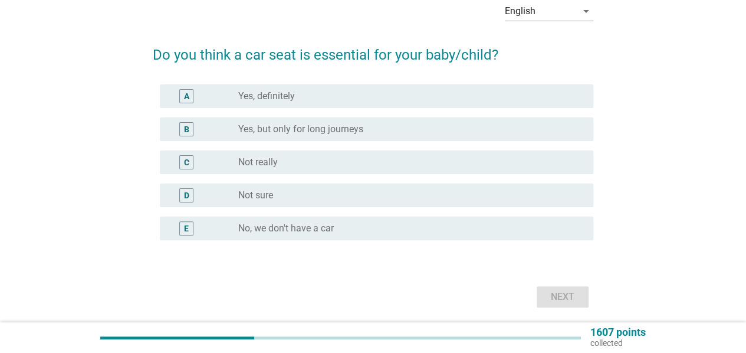
scroll to position [0, 0]
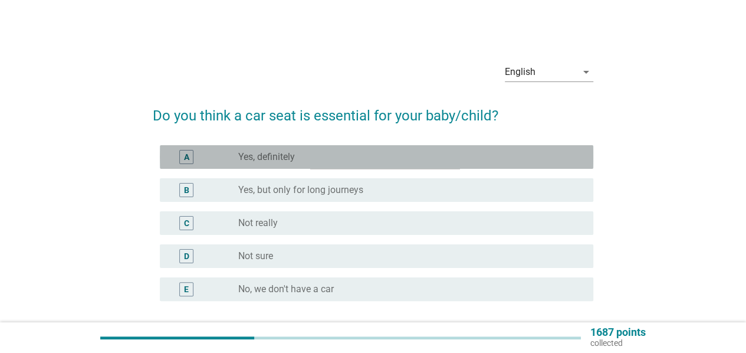
click at [387, 161] on div "radio_button_unchecked Yes, definitely" at bounding box center [406, 157] width 336 height 12
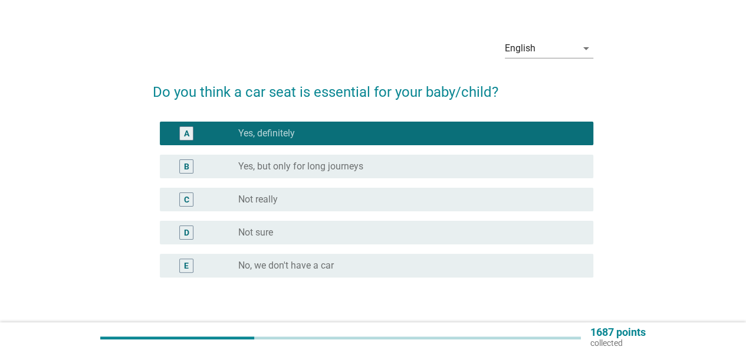
scroll to position [103, 0]
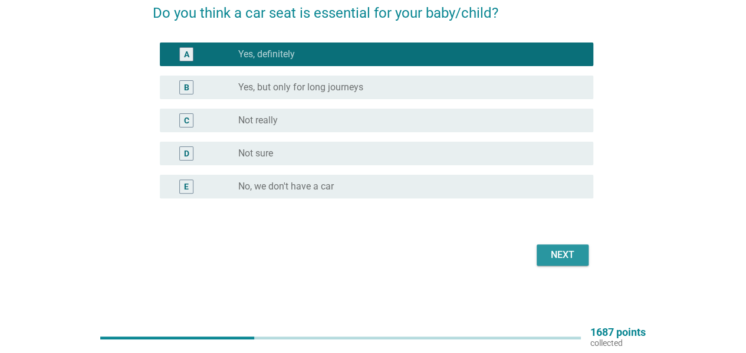
click at [576, 263] on button "Next" at bounding box center [563, 254] width 52 height 21
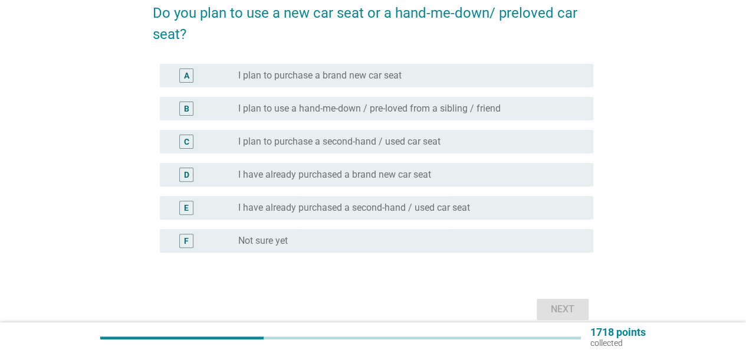
scroll to position [0, 0]
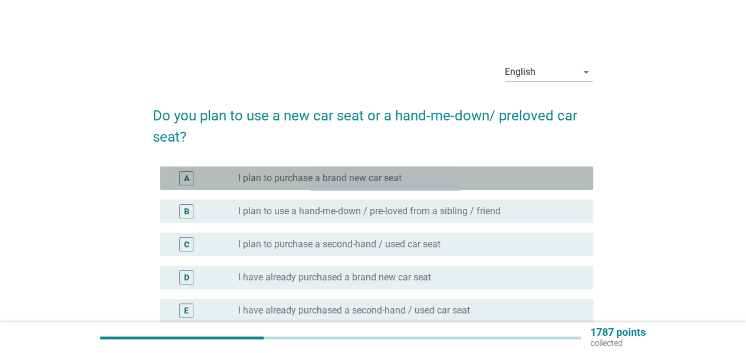
click at [468, 181] on div "radio_button_unchecked I plan to purchase a brand new car seat" at bounding box center [406, 178] width 336 height 12
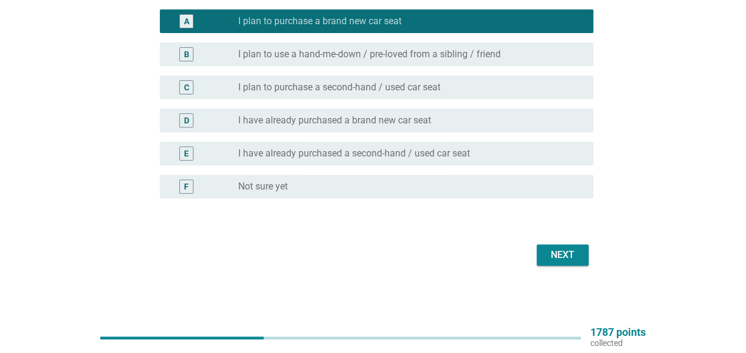
scroll to position [78, 0]
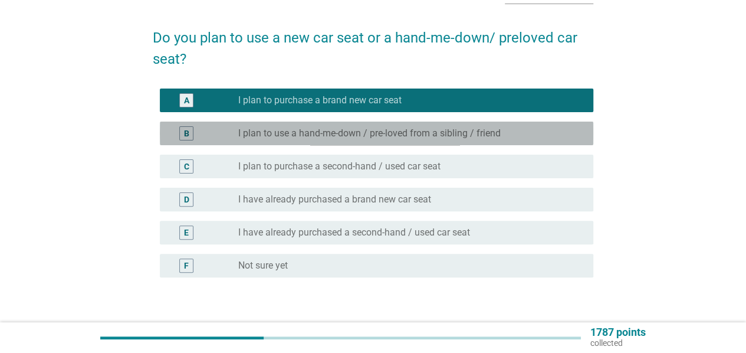
click at [448, 130] on label "I plan to use a hand-me-down / pre-loved from a sibling / friend" at bounding box center [369, 133] width 263 height 12
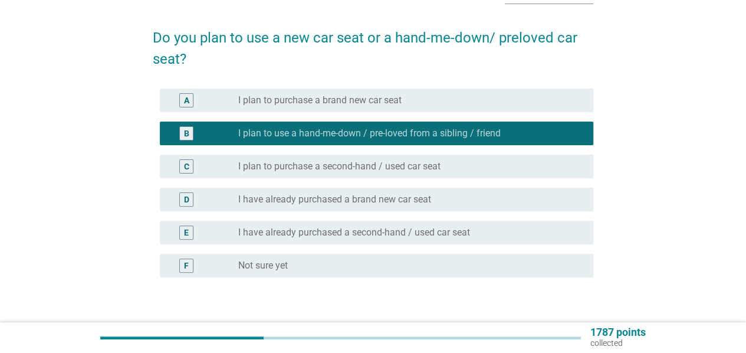
click at [431, 84] on div "A radio_button_unchecked I plan to purchase a brand new car seat" at bounding box center [373, 100] width 441 height 33
click at [431, 97] on div "radio_button_unchecked I plan to purchase a brand new car seat" at bounding box center [406, 100] width 336 height 12
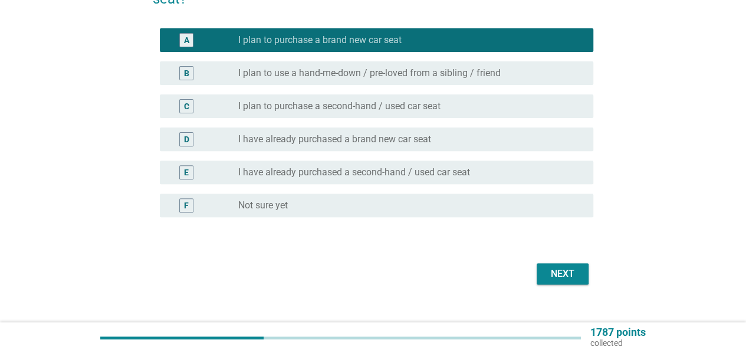
scroll to position [157, 0]
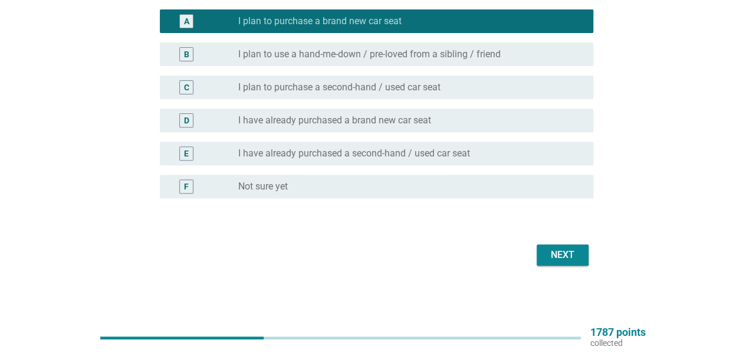
click at [581, 263] on button "Next" at bounding box center [563, 254] width 52 height 21
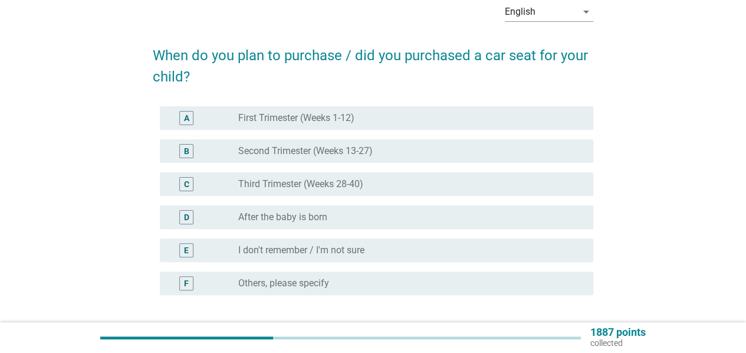
scroll to position [78, 0]
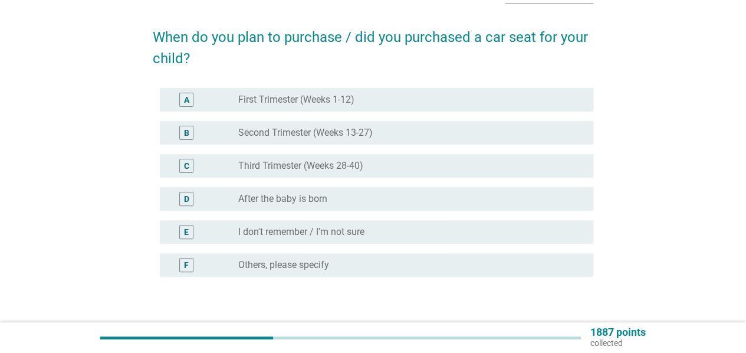
click at [412, 169] on div "radio_button_unchecked Third Trimester (Weeks 28-40)" at bounding box center [406, 166] width 336 height 12
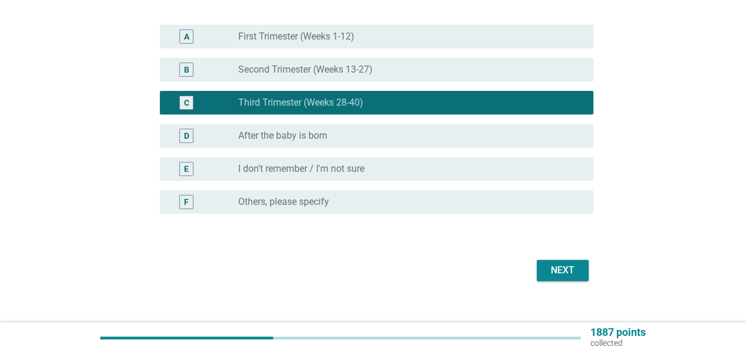
scroll to position [157, 0]
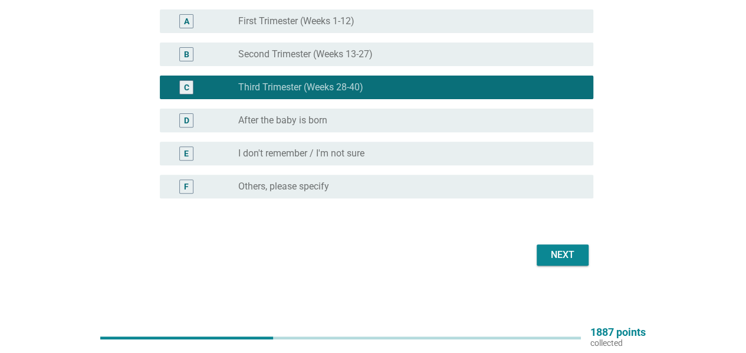
click at [563, 260] on div "Next" at bounding box center [562, 255] width 33 height 14
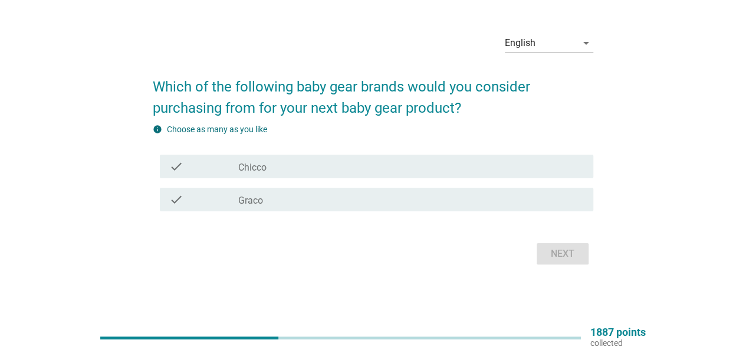
scroll to position [0, 0]
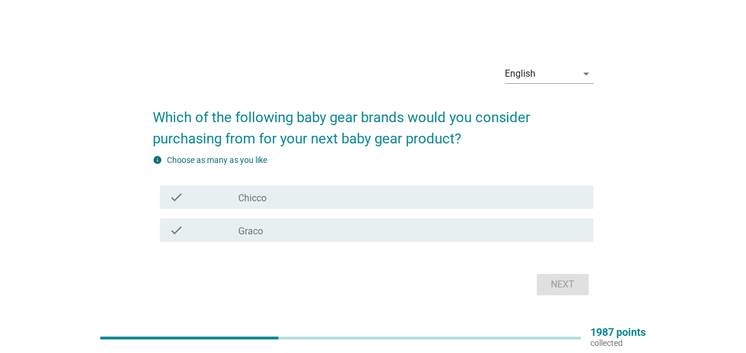
click at [276, 225] on div "check_box_outline_blank Graco" at bounding box center [411, 230] width 346 height 14
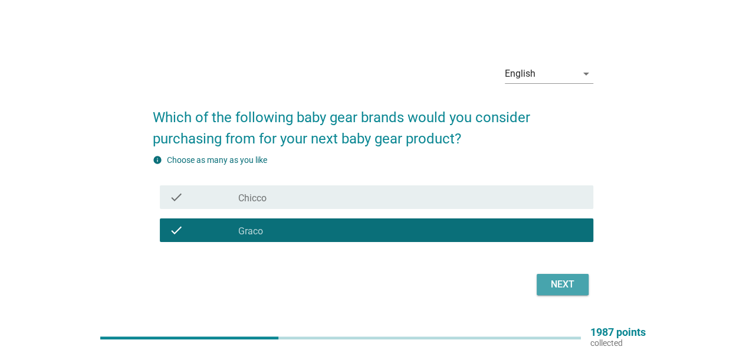
click at [539, 283] on button "Next" at bounding box center [563, 284] width 52 height 21
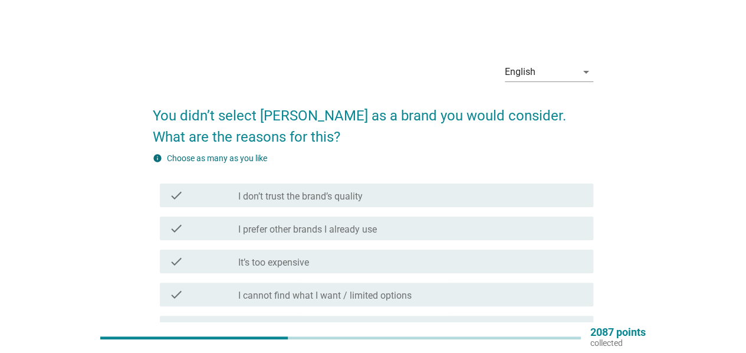
click at [454, 232] on div "check_box_outline_blank I prefer other brands I already use" at bounding box center [411, 228] width 346 height 14
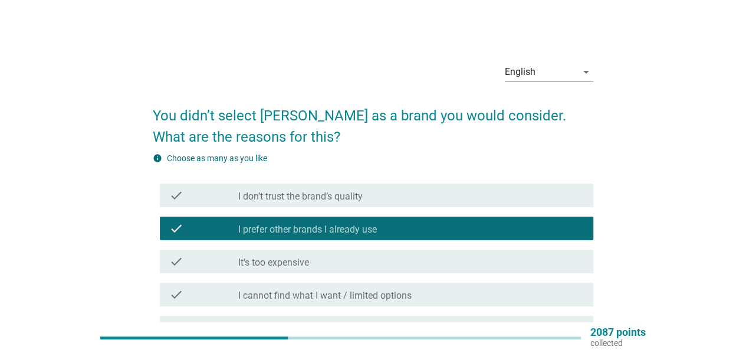
scroll to position [78, 0]
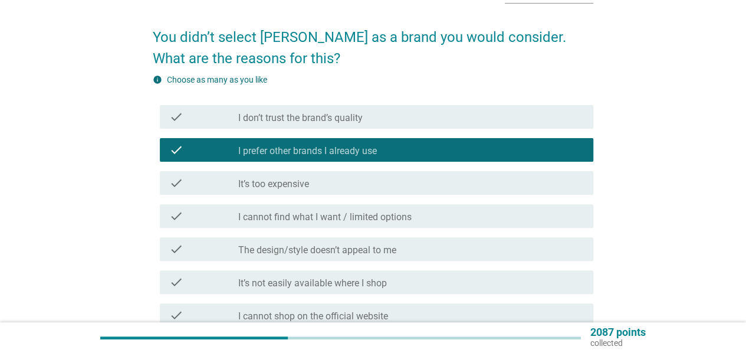
click at [383, 152] on div "check_box_outline_blank I prefer other brands I already use" at bounding box center [411, 150] width 346 height 14
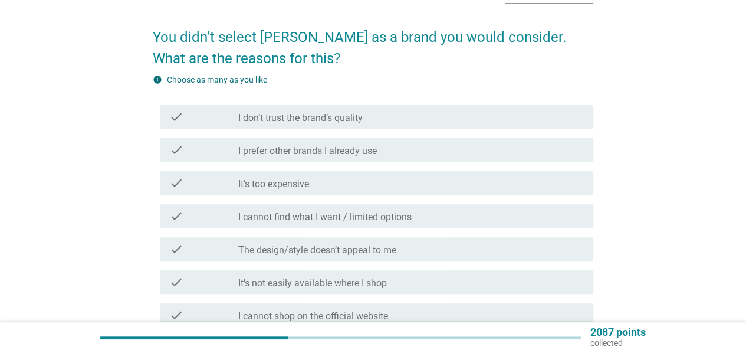
click at [383, 152] on div "check_box_outline_blank I prefer other brands I already use" at bounding box center [411, 150] width 346 height 14
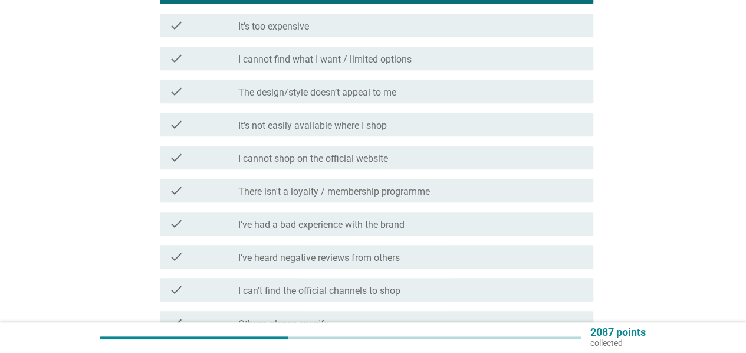
scroll to position [314, 0]
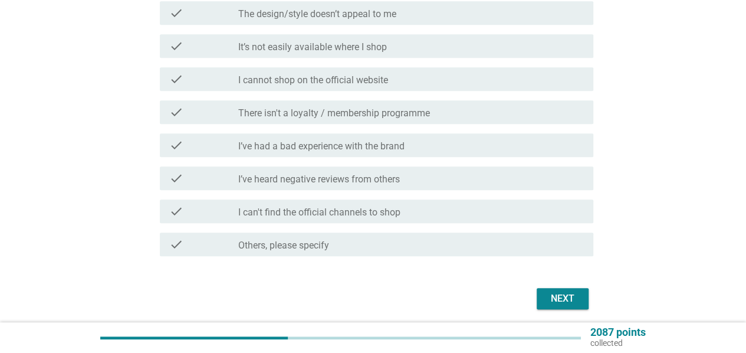
click at [557, 303] on div "Next" at bounding box center [562, 298] width 33 height 14
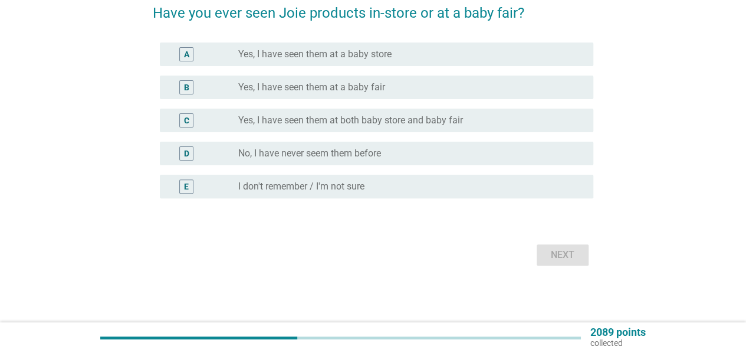
scroll to position [0, 0]
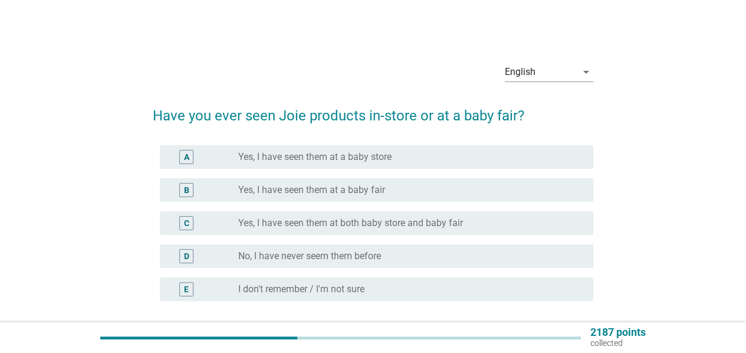
click at [406, 185] on div "radio_button_unchecked Yes, I have seen them at a baby fair" at bounding box center [406, 190] width 336 height 12
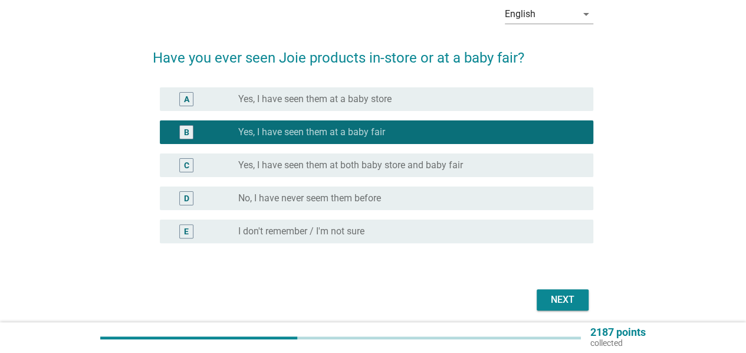
scroll to position [103, 0]
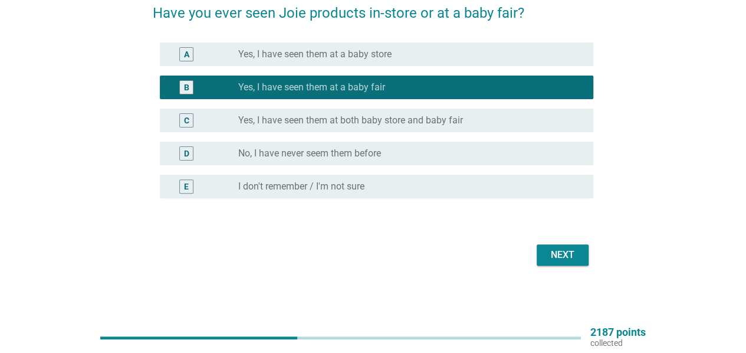
click at [547, 264] on button "Next" at bounding box center [563, 254] width 52 height 21
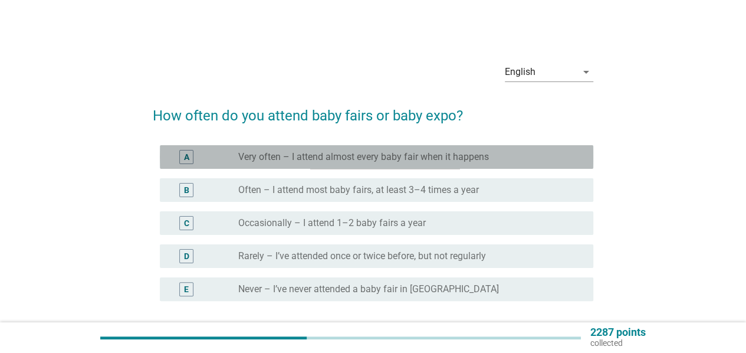
click at [450, 158] on label "Very often – I attend almost every baby fair when it happens" at bounding box center [363, 157] width 251 height 12
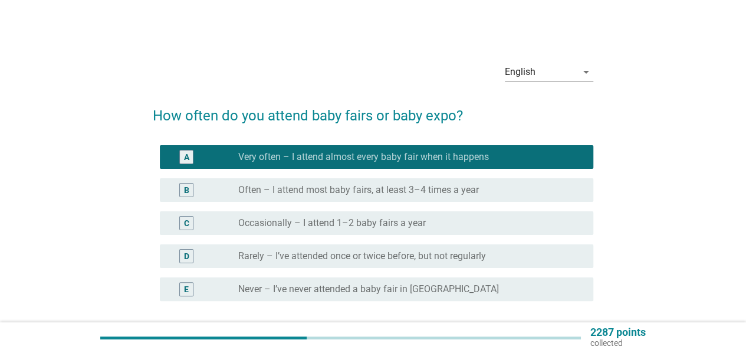
click at [486, 235] on div "C radio_button_unchecked Occasionally – I attend 1–2 baby fairs a year" at bounding box center [373, 222] width 441 height 33
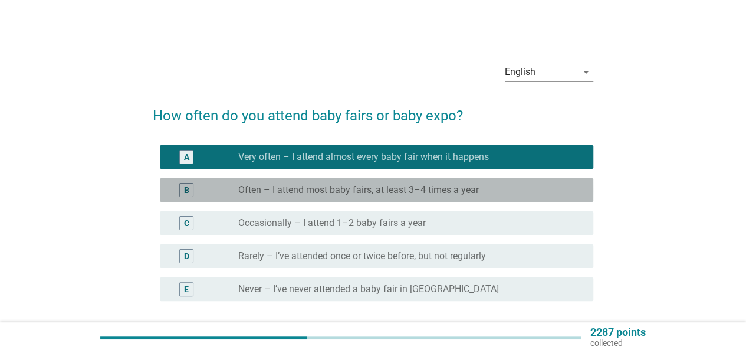
click at [428, 194] on label "Often – I attend most baby fairs, at least 3–4 times a year" at bounding box center [358, 190] width 241 height 12
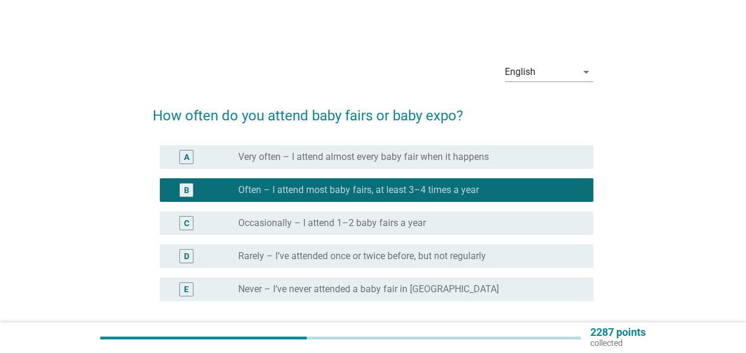
scroll to position [78, 0]
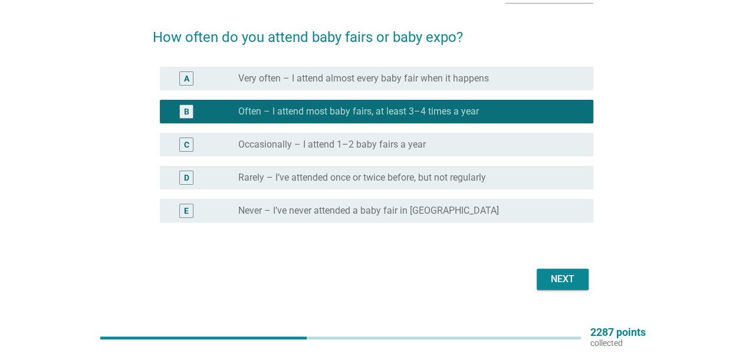
click at [544, 284] on button "Next" at bounding box center [563, 278] width 52 height 21
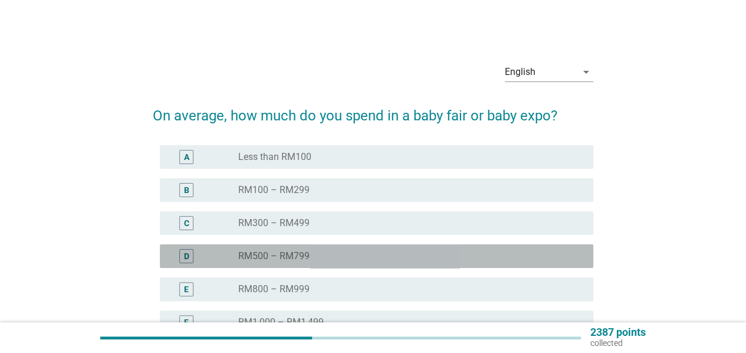
click at [394, 251] on div "radio_button_unchecked RM500 – RM799" at bounding box center [406, 256] width 336 height 12
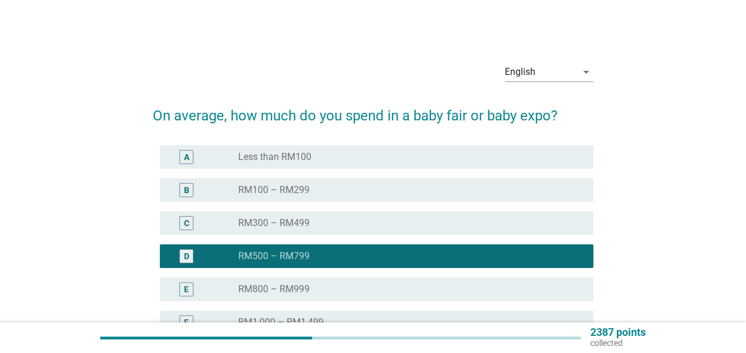
scroll to position [235, 0]
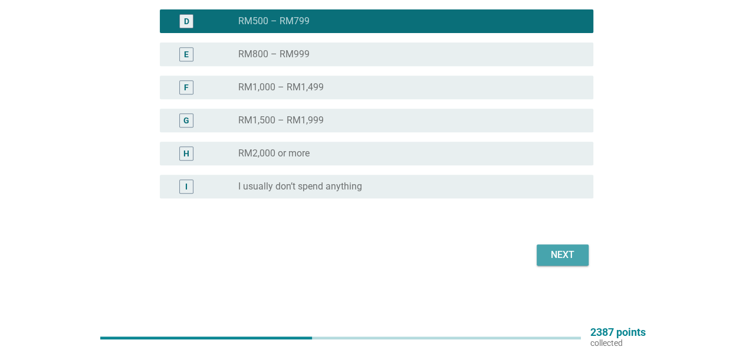
click at [553, 261] on div "Next" at bounding box center [562, 255] width 33 height 14
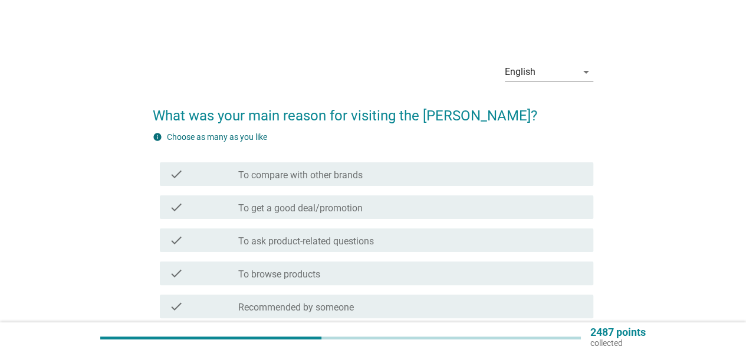
click at [418, 182] on div "check check_box_outline_blank To compare with other brands" at bounding box center [377, 174] width 434 height 24
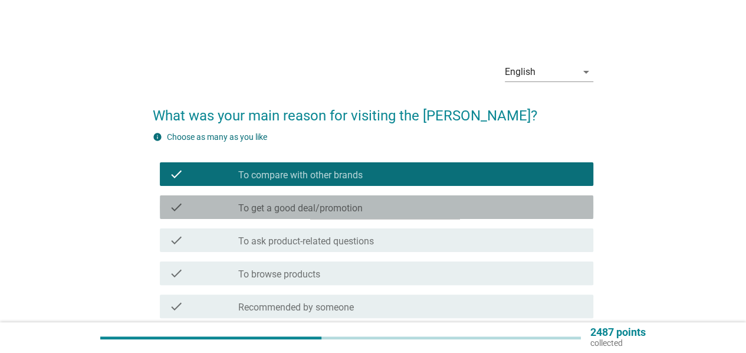
click at [416, 216] on div "check check_box_outline_blank To get a good deal/promotion" at bounding box center [377, 207] width 434 height 24
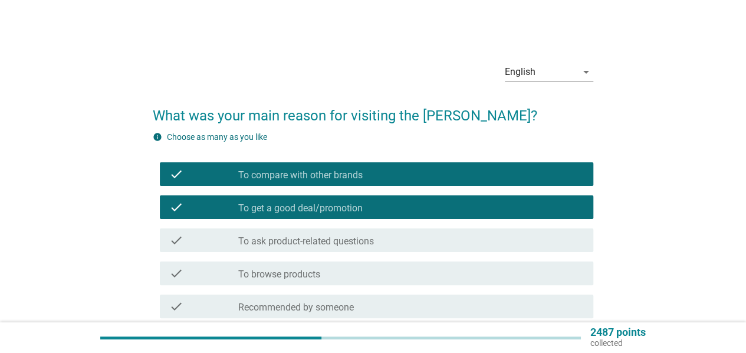
click at [434, 252] on div "check check_box_outline_blank To ask product-related questions" at bounding box center [373, 240] width 441 height 33
click at [421, 252] on div "check check_box_outline_blank To ask product-related questions" at bounding box center [373, 240] width 441 height 33
click at [408, 241] on div "check_box_outline_blank To ask product-related questions" at bounding box center [411, 240] width 346 height 14
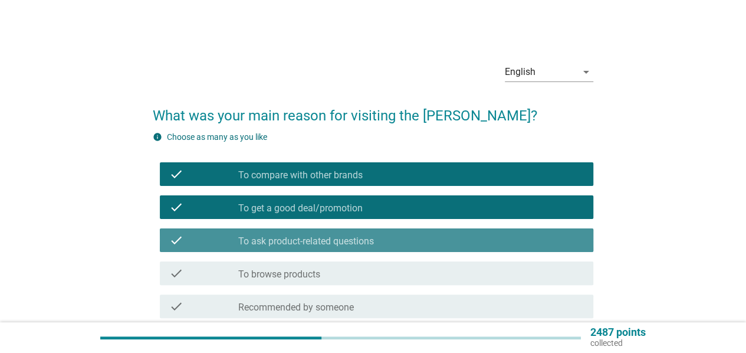
click at [401, 268] on div "check check_box_outline_blank To browse products" at bounding box center [377, 273] width 434 height 24
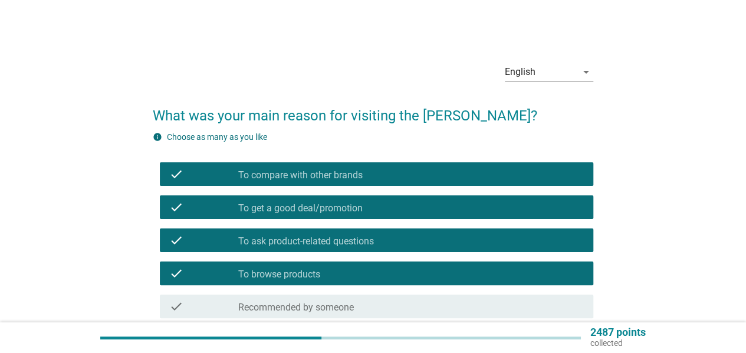
scroll to position [172, 0]
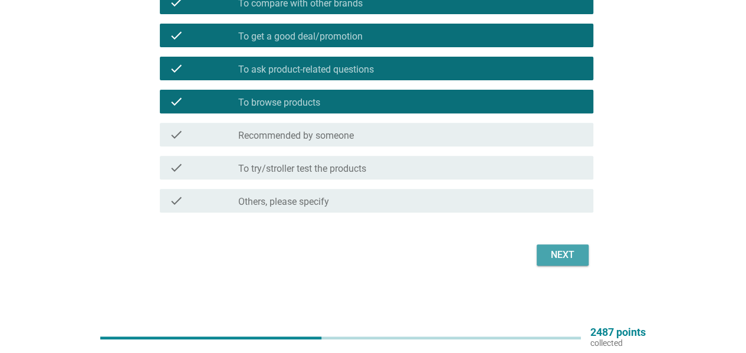
click at [560, 245] on button "Next" at bounding box center [563, 254] width 52 height 21
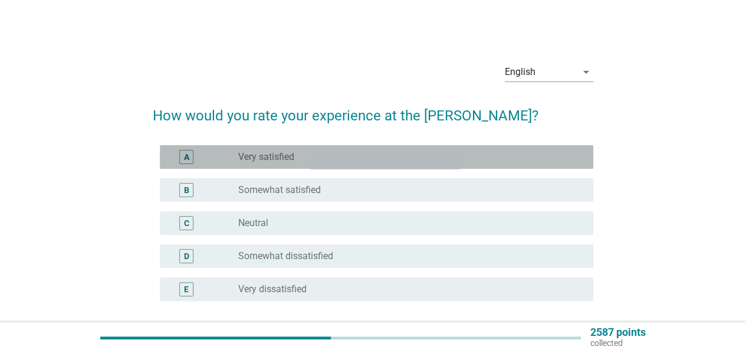
click at [393, 159] on div "radio_button_unchecked Very satisfied" at bounding box center [406, 157] width 336 height 12
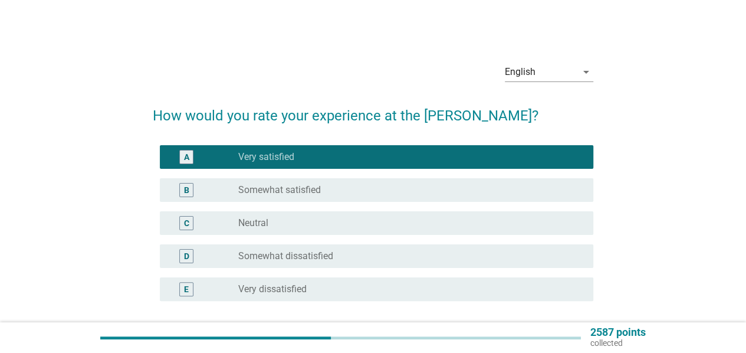
click at [405, 202] on div "B radio_button_unchecked Somewhat satisfied" at bounding box center [373, 189] width 441 height 33
click at [406, 196] on div "radio_button_unchecked Somewhat satisfied" at bounding box center [411, 190] width 346 height 14
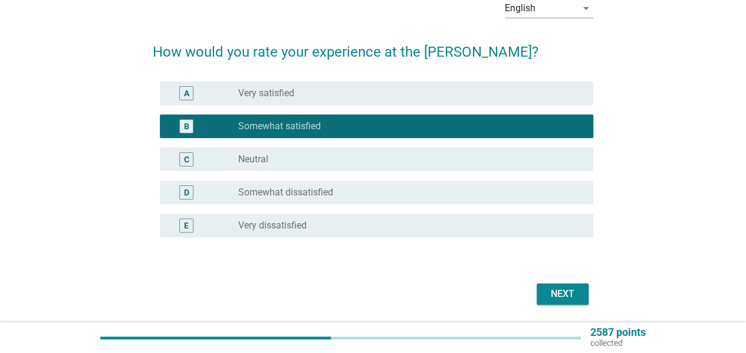
scroll to position [103, 0]
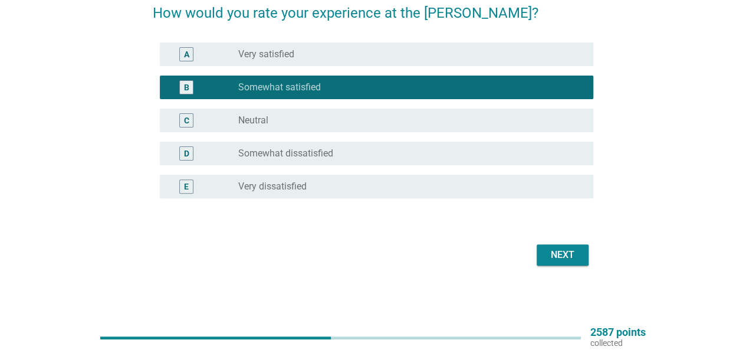
click at [553, 255] on div "Next" at bounding box center [562, 255] width 33 height 14
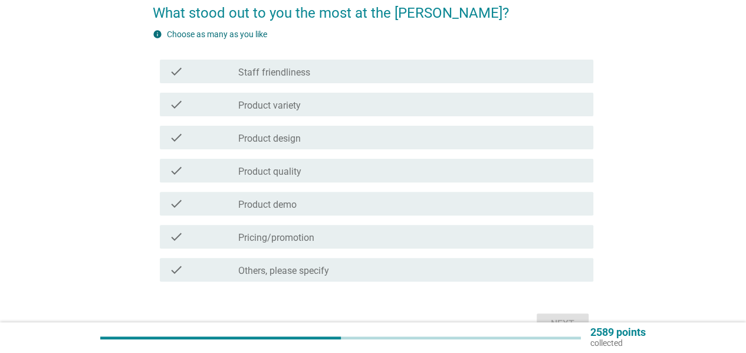
scroll to position [0, 0]
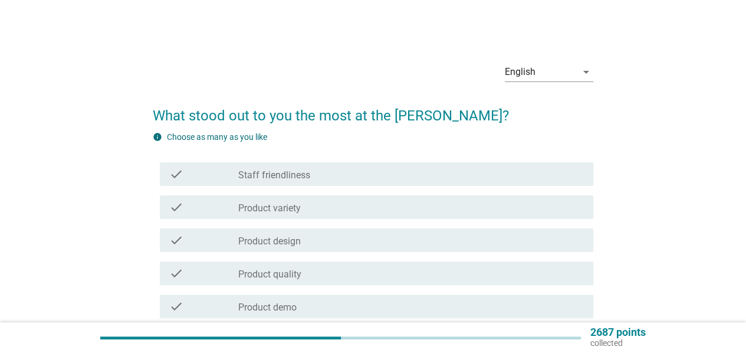
click at [382, 178] on div "check_box_outline_blank Staff friendliness" at bounding box center [411, 174] width 346 height 14
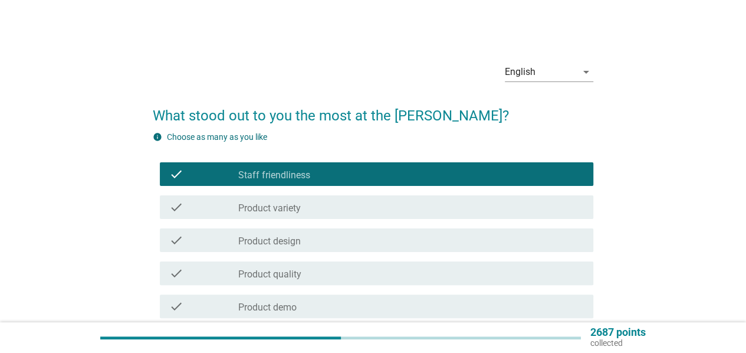
click at [379, 205] on div "check_box_outline_blank Product variety" at bounding box center [411, 207] width 346 height 14
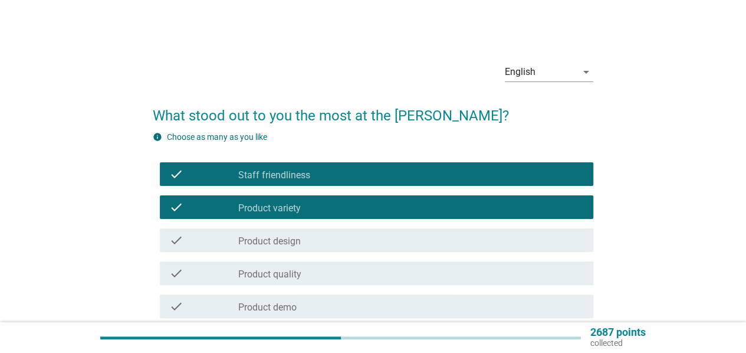
click at [378, 238] on div "check_box_outline_blank Product design" at bounding box center [411, 240] width 346 height 14
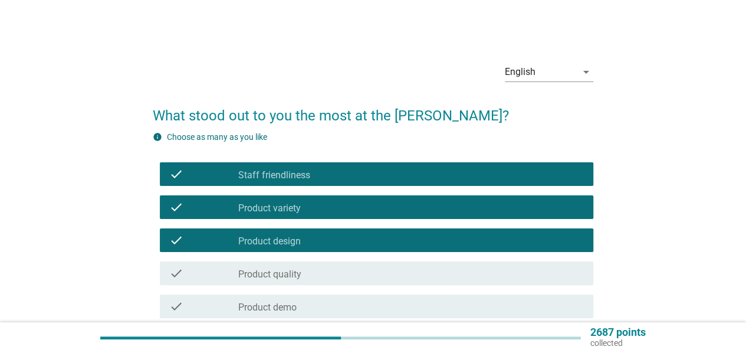
click at [385, 270] on div "check_box_outline_blank Product quality" at bounding box center [411, 273] width 346 height 14
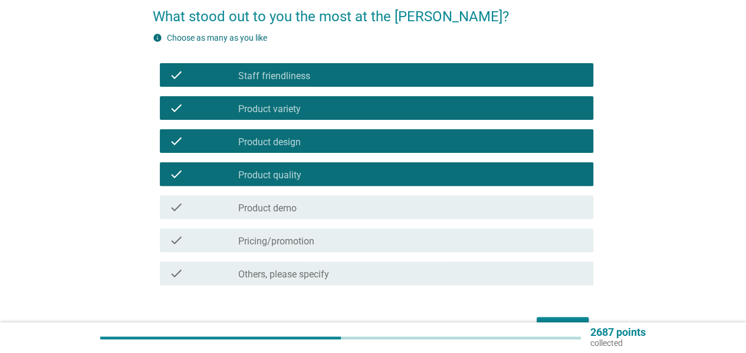
scroll to position [157, 0]
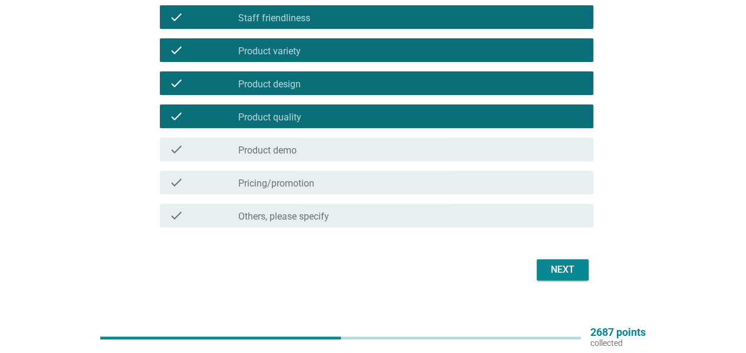
click at [537, 266] on button "Next" at bounding box center [563, 269] width 52 height 21
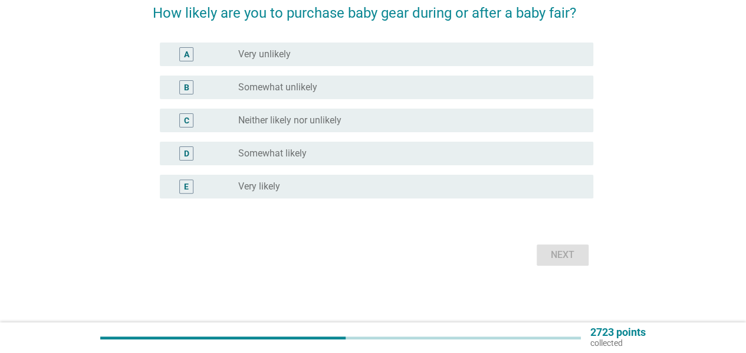
scroll to position [0, 0]
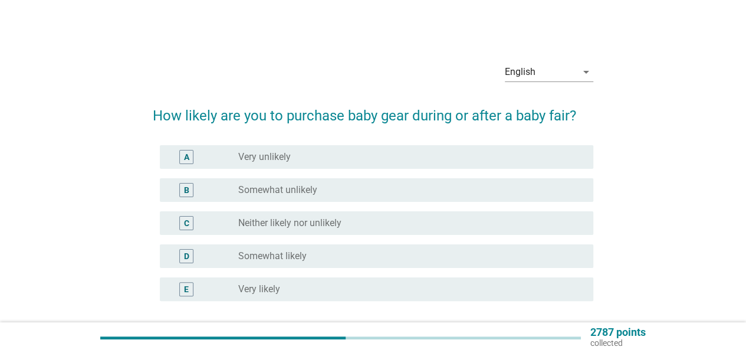
click at [369, 288] on div "radio_button_unchecked Very likely" at bounding box center [406, 289] width 336 height 12
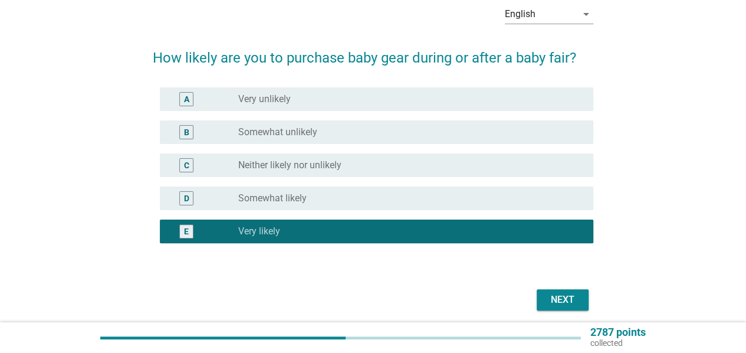
scroll to position [103, 0]
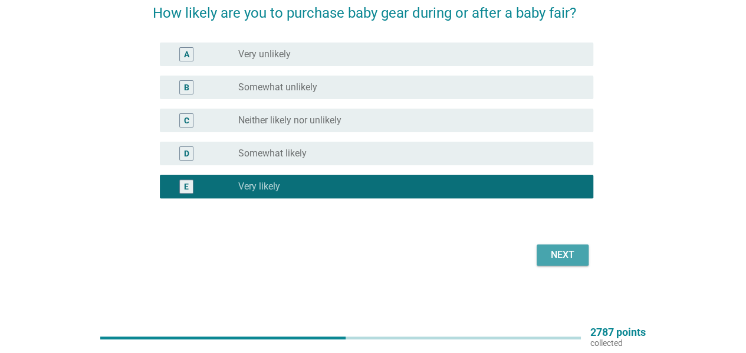
click at [558, 260] on div "Next" at bounding box center [562, 255] width 33 height 14
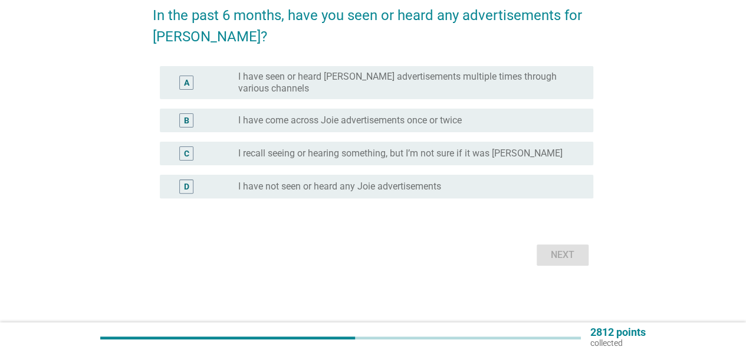
scroll to position [0, 0]
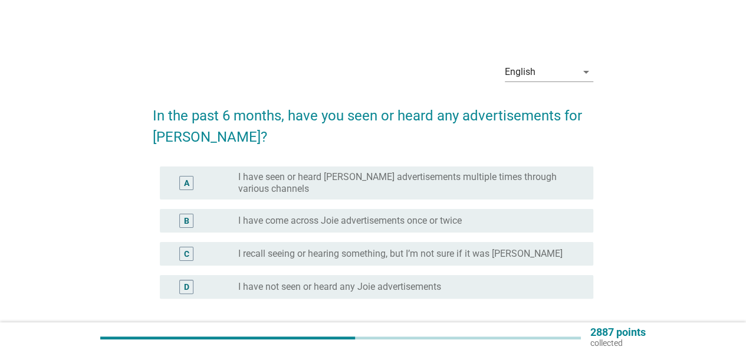
click at [415, 228] on div "B radio_button_unchecked I have come across Joie advertisements once or twice" at bounding box center [377, 221] width 434 height 24
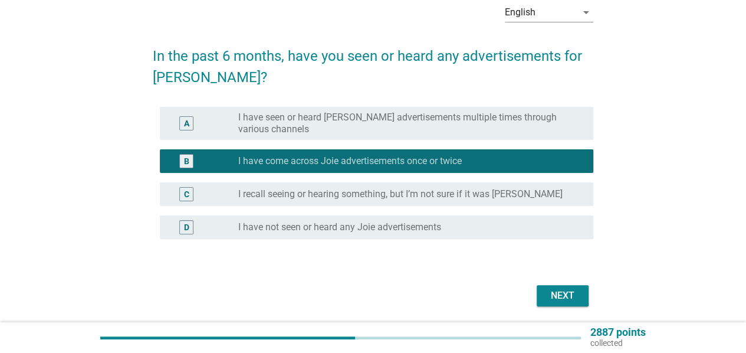
scroll to position [78, 0]
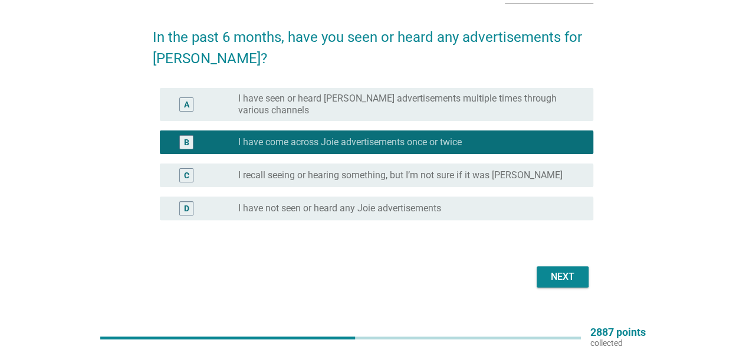
click at [555, 271] on div "Next" at bounding box center [562, 277] width 33 height 14
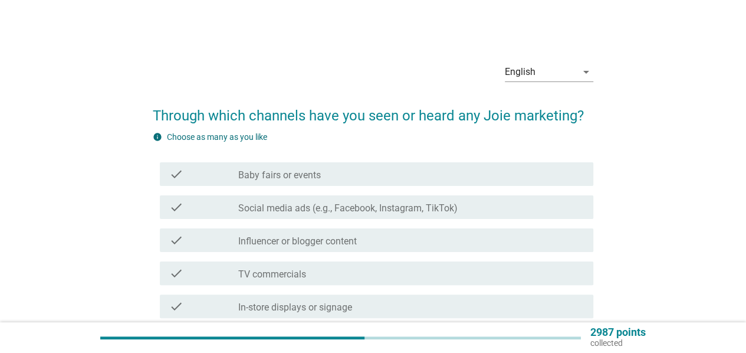
click at [393, 273] on div "check_box_outline_blank TV commercials" at bounding box center [411, 273] width 346 height 14
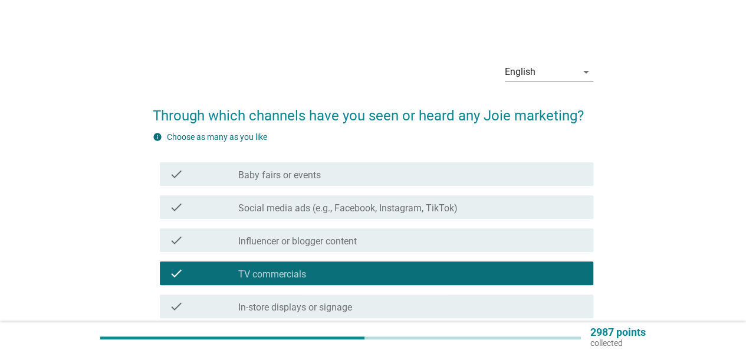
click at [329, 183] on div "check check_box_outline_blank Baby fairs or events" at bounding box center [377, 174] width 434 height 24
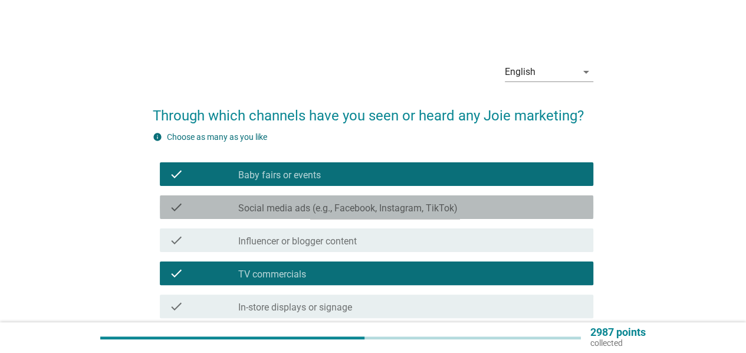
click at [334, 209] on label "Social media ads (e.g., Facebook, Instagram, TikTok)" at bounding box center [347, 208] width 219 height 12
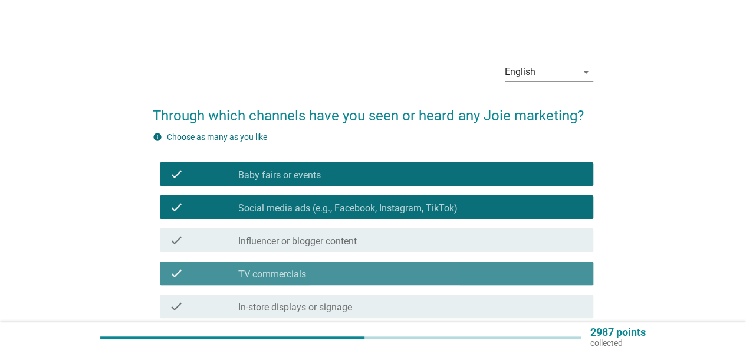
click at [341, 273] on div "check_box_outline_blank TV commercials" at bounding box center [411, 273] width 346 height 14
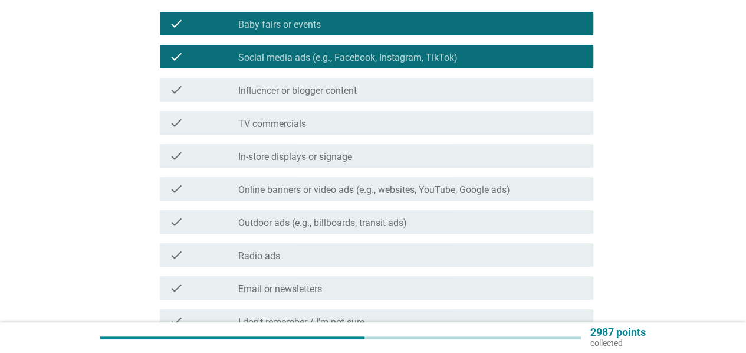
scroll to position [157, 0]
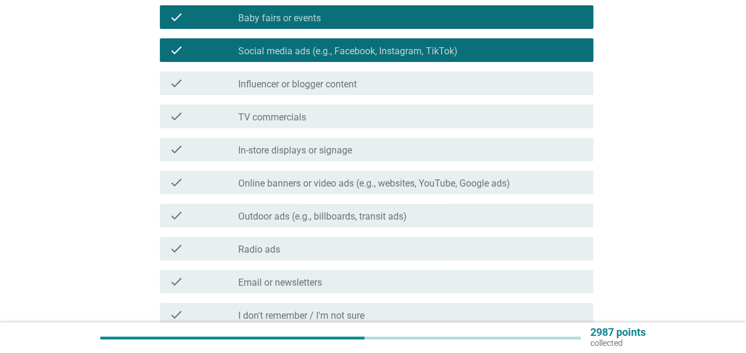
click at [311, 149] on label "In-store displays or signage" at bounding box center [295, 151] width 114 height 12
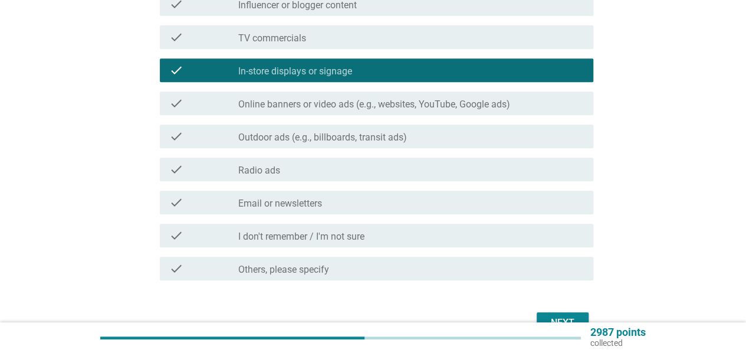
scroll to position [304, 0]
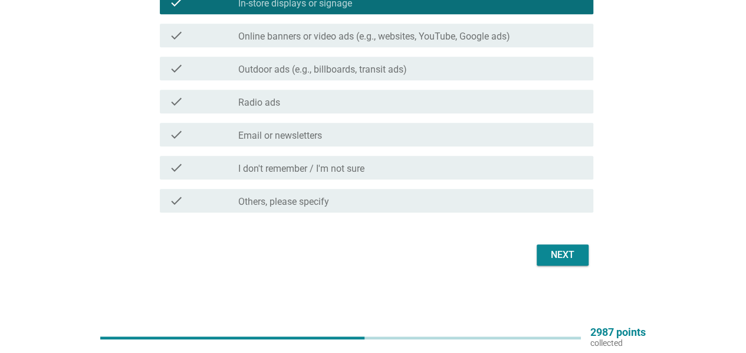
click at [571, 257] on div "Next" at bounding box center [562, 255] width 33 height 14
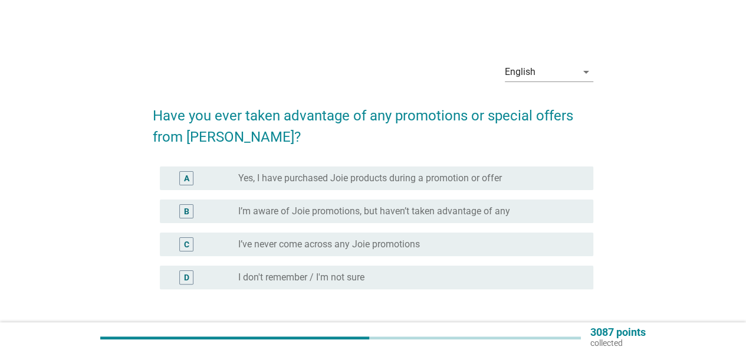
click at [425, 213] on label "I’m aware of Joie promotions, but haven’t taken advantage of any" at bounding box center [374, 211] width 272 height 12
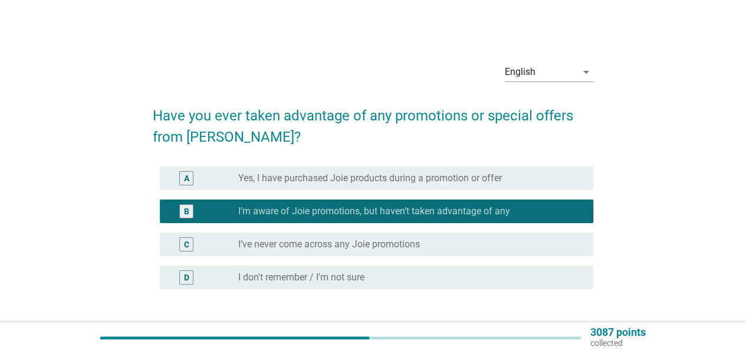
scroll to position [78, 0]
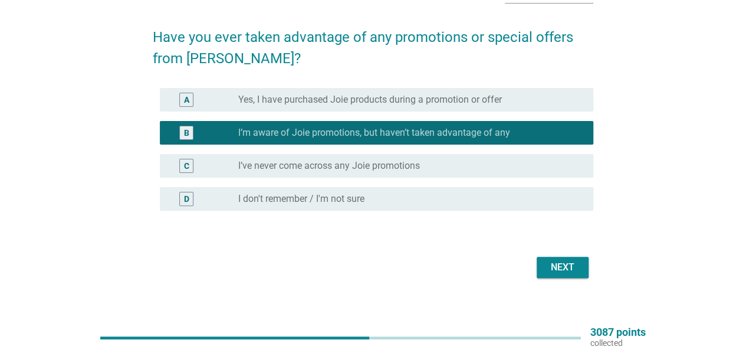
click at [565, 261] on div "Next" at bounding box center [562, 267] width 33 height 14
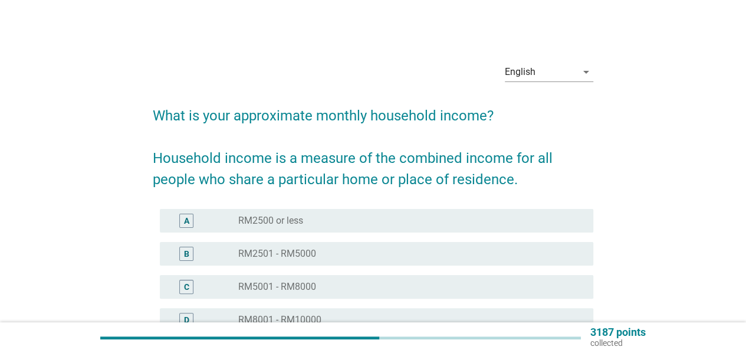
scroll to position [157, 0]
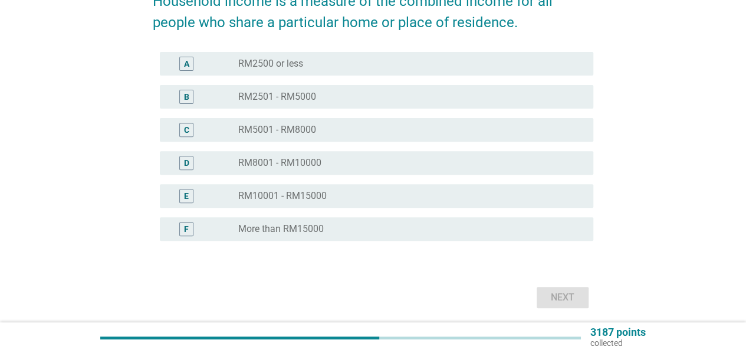
click at [365, 161] on div "radio_button_unchecked RM8001 - RM10000" at bounding box center [406, 163] width 336 height 12
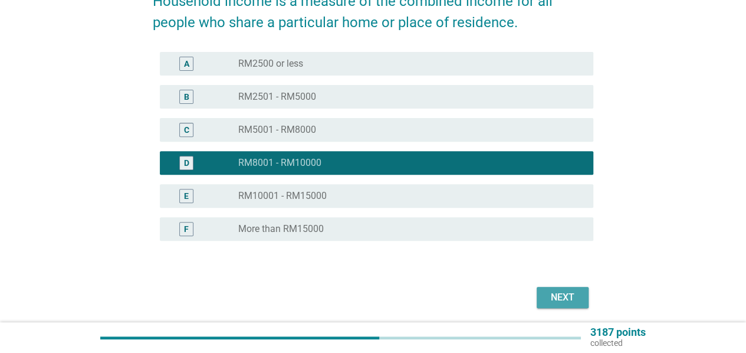
click at [553, 296] on div "Next" at bounding box center [562, 297] width 33 height 14
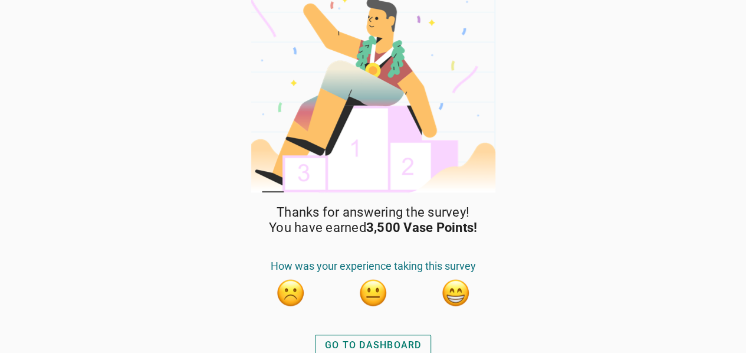
scroll to position [21, 0]
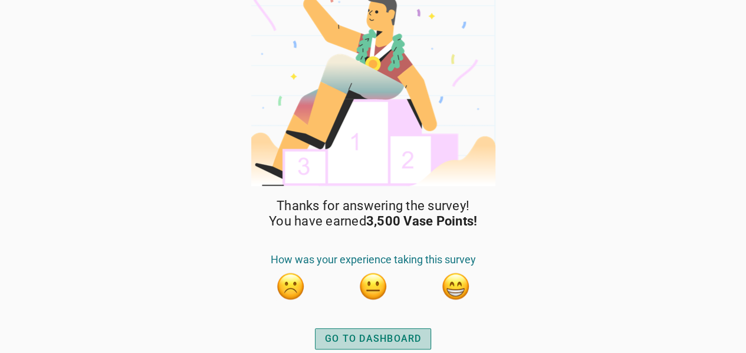
click at [398, 337] on div "GO TO DASHBOARD" at bounding box center [373, 339] width 97 height 14
